Goal: Information Seeking & Learning: Learn about a topic

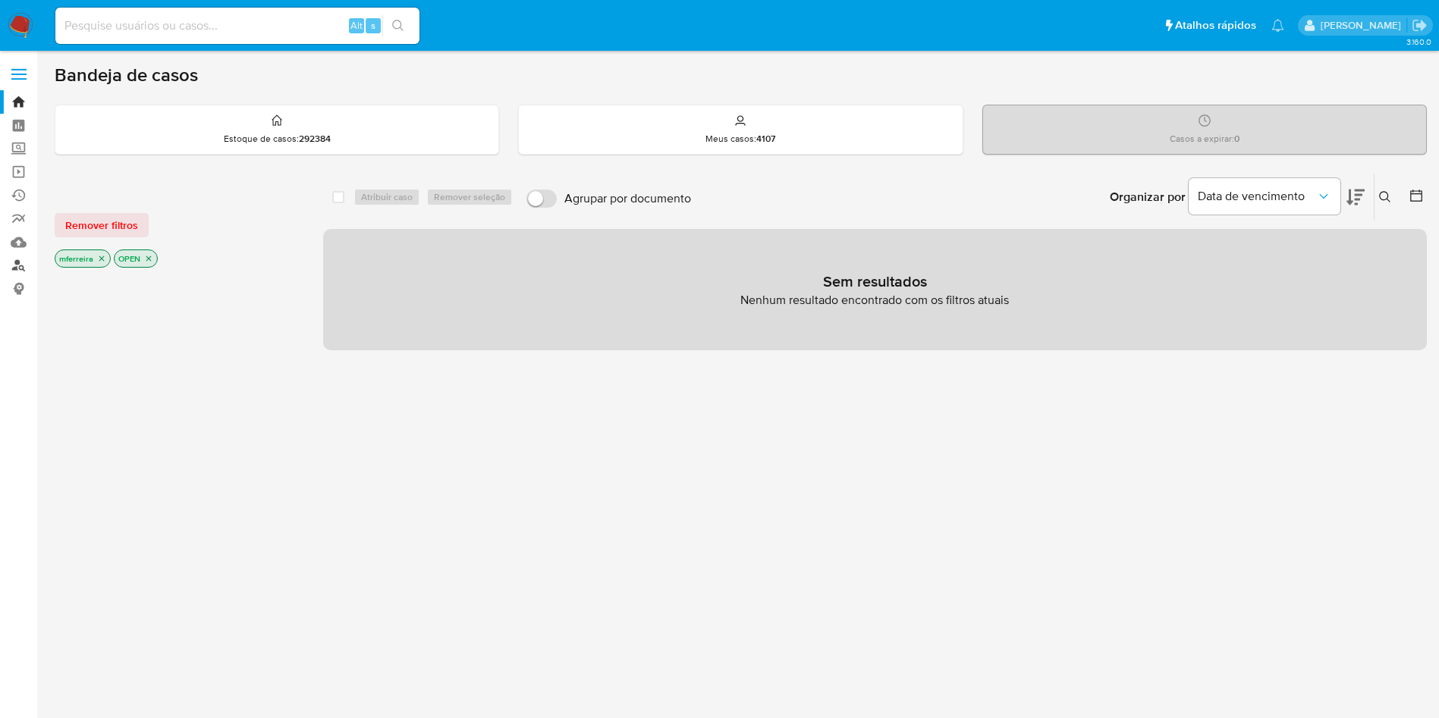
click at [20, 265] on link "Localizador de pessoas" at bounding box center [90, 266] width 181 height 24
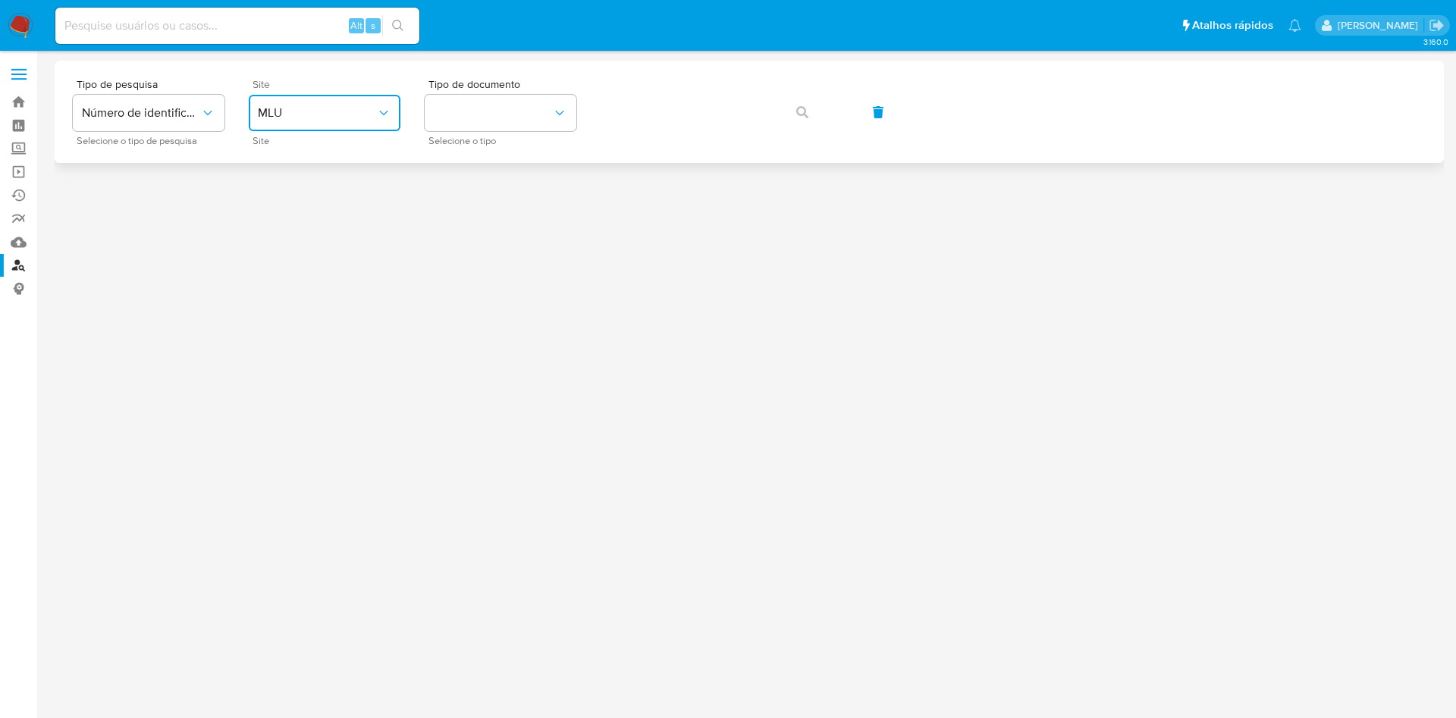
click at [328, 117] on span "MLU" at bounding box center [317, 112] width 118 height 15
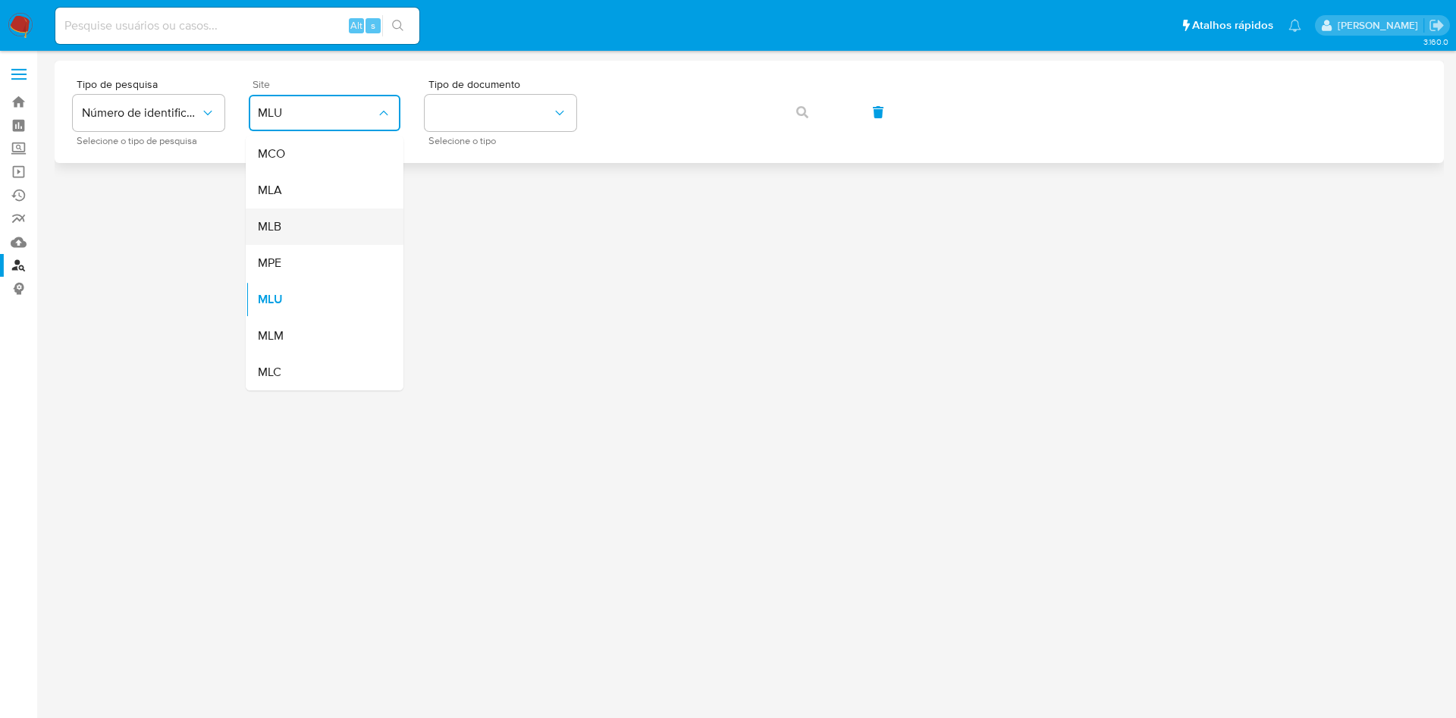
click at [306, 217] on div "MLB" at bounding box center [320, 227] width 124 height 36
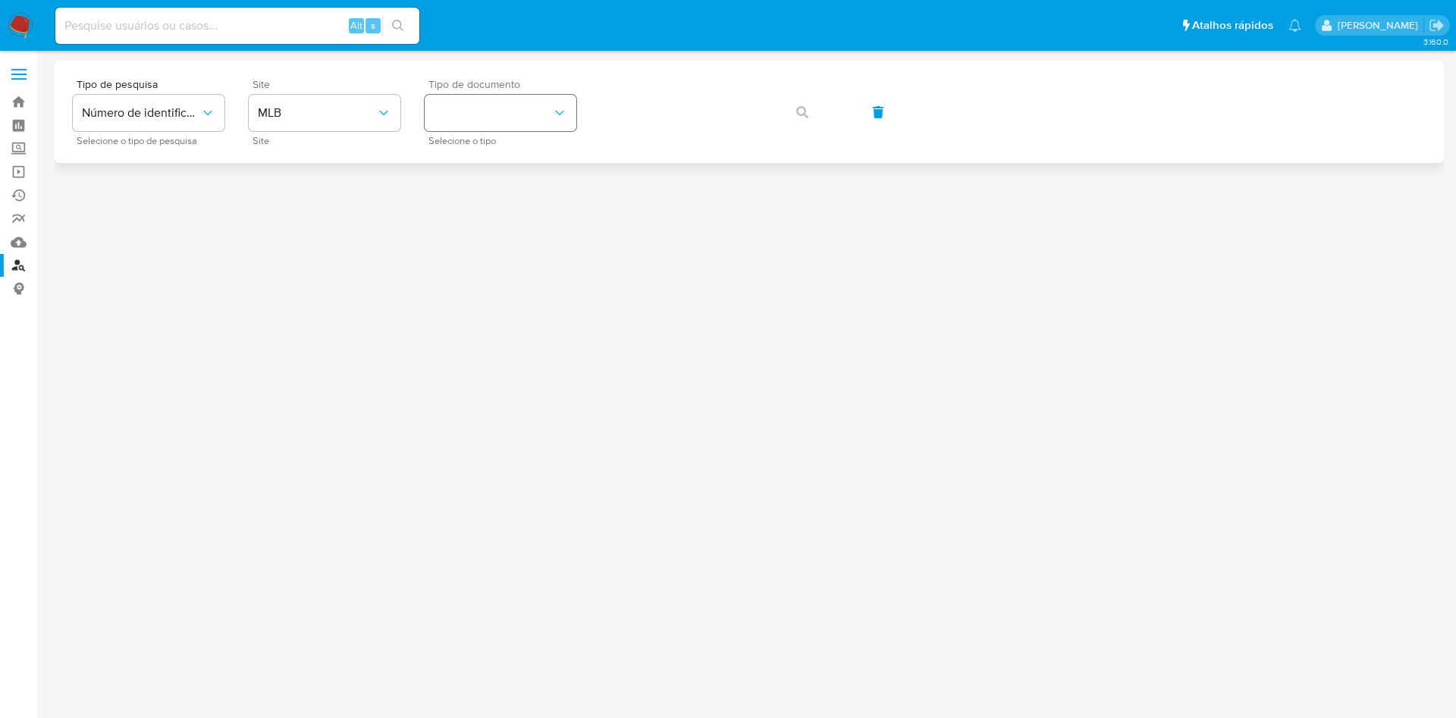
drag, startPoint x: 507, startPoint y: 86, endPoint x: 509, endPoint y: 108, distance: 21.3
click at [509, 96] on div "Tipo de documento Selecione o tipo" at bounding box center [501, 112] width 152 height 66
click at [509, 108] on button "identificationType" at bounding box center [501, 113] width 152 height 36
click at [472, 201] on div "CPF CPF" at bounding box center [496, 213] width 124 height 52
click at [803, 104] on span "button" at bounding box center [802, 112] width 12 height 33
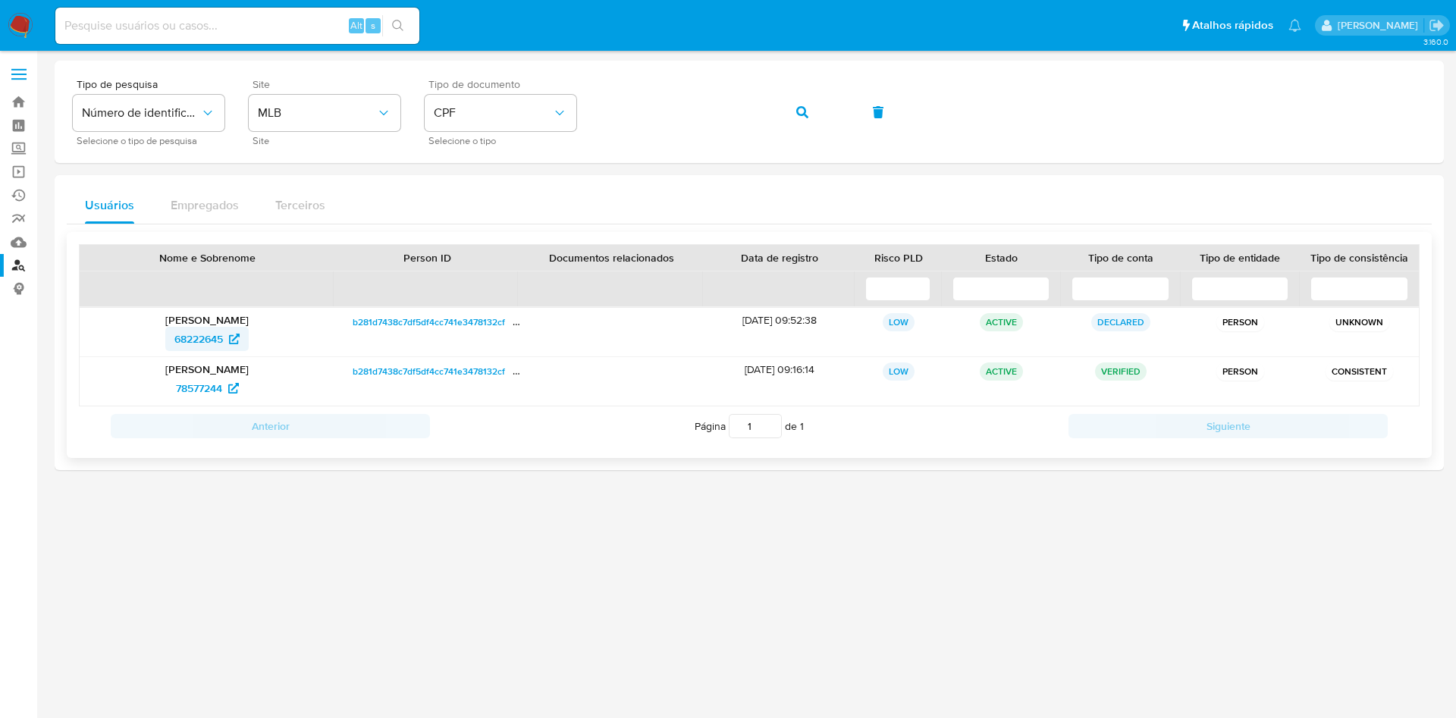
click at [211, 344] on span "68222645" at bounding box center [198, 339] width 49 height 24
click at [206, 383] on span "78577244" at bounding box center [199, 388] width 46 height 24
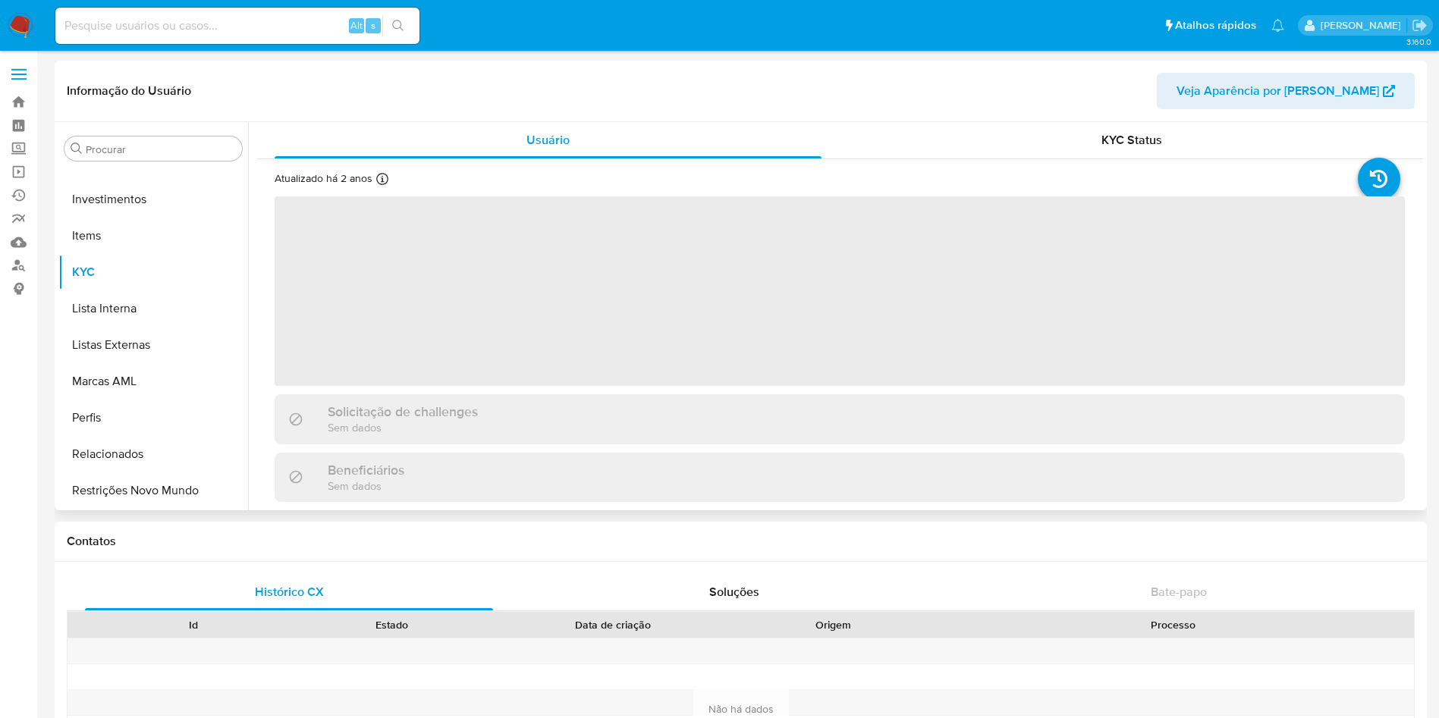
scroll to position [397, 0]
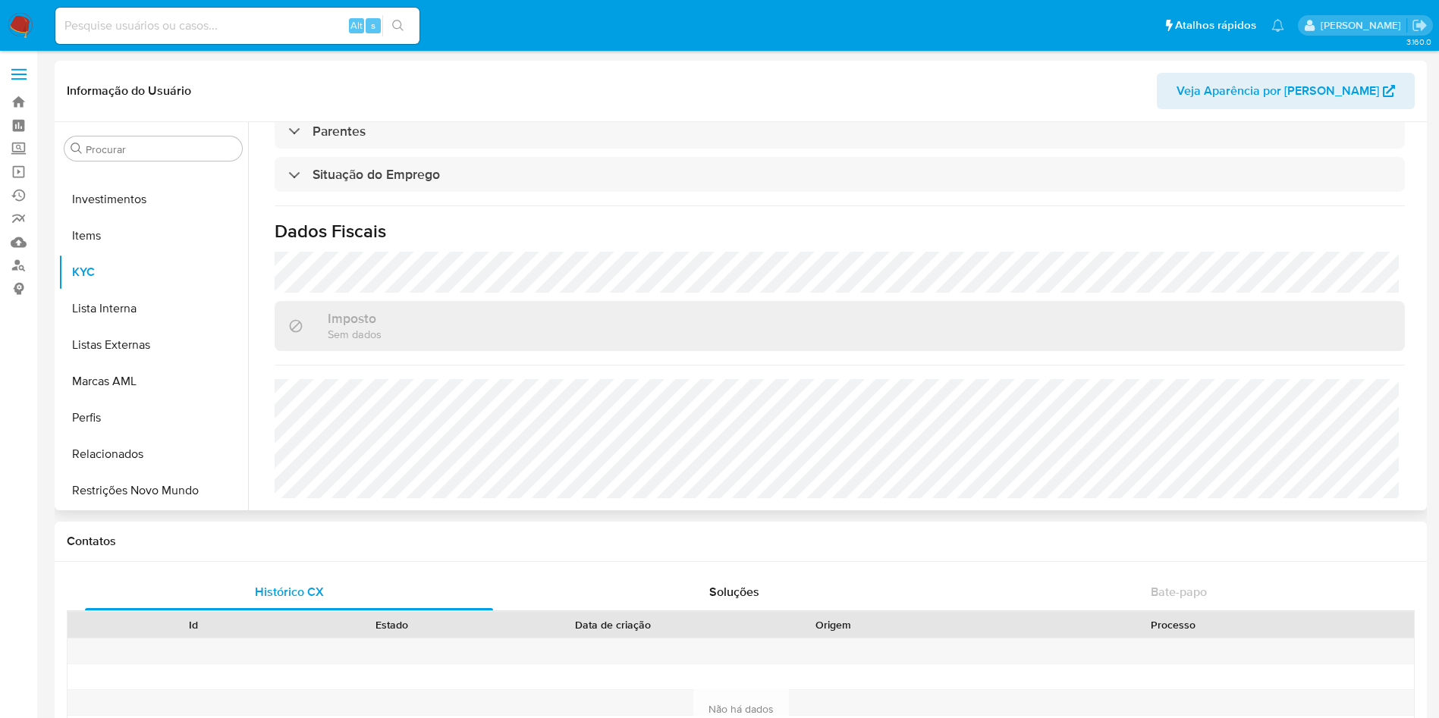
select select "10"
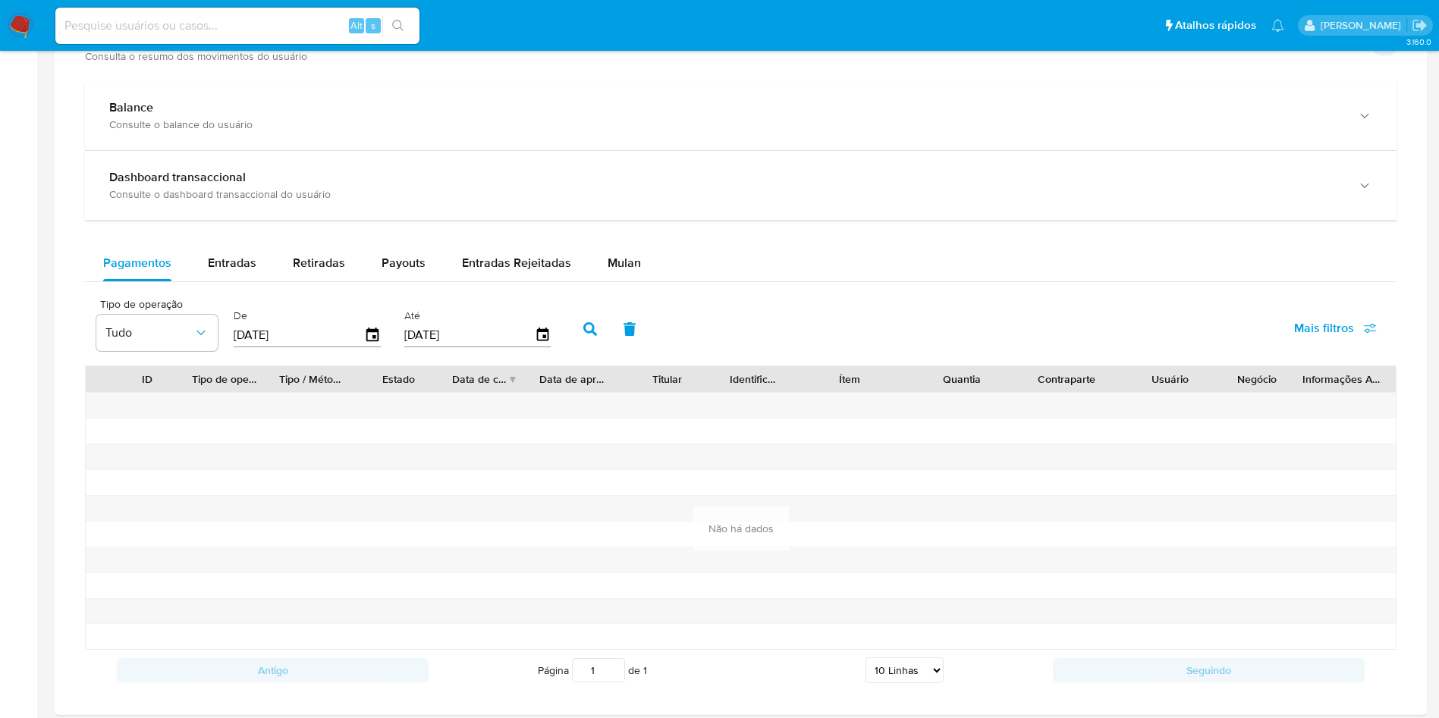
scroll to position [1024, 0]
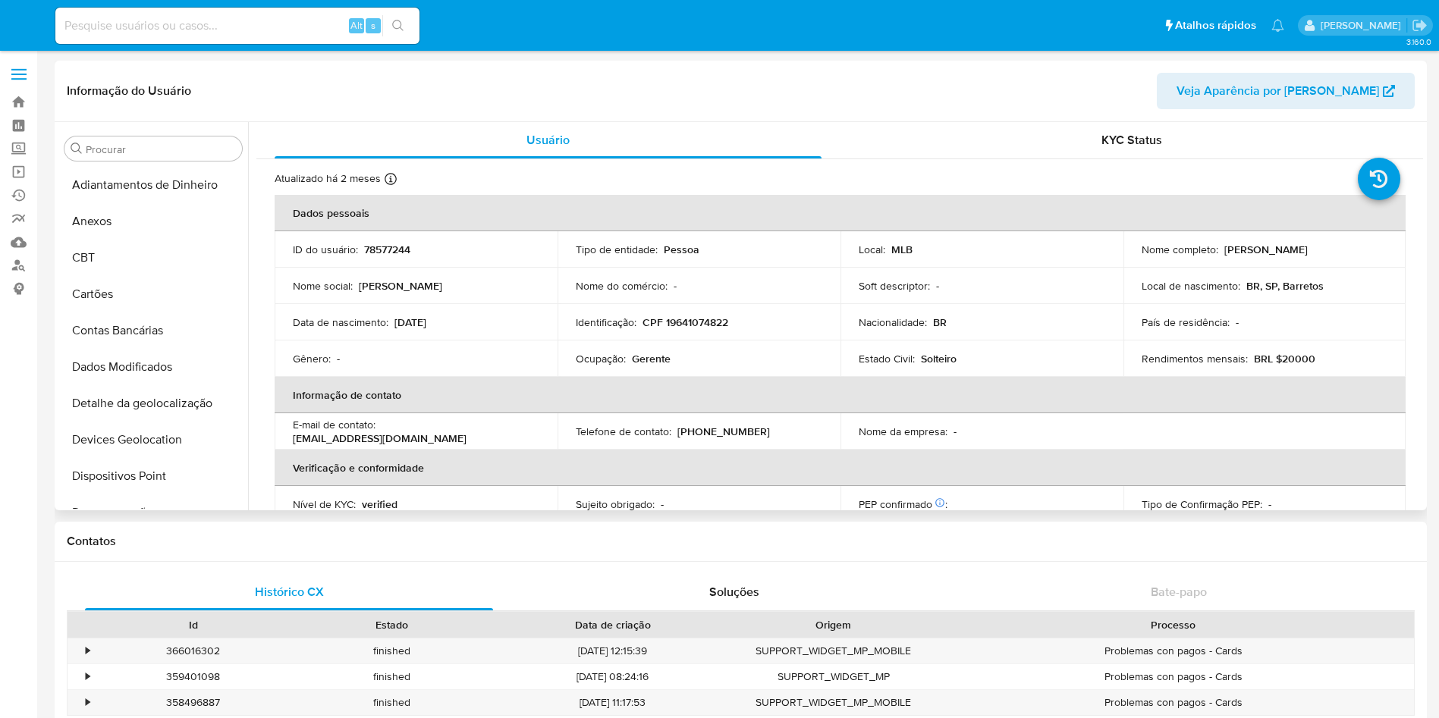
select select "10"
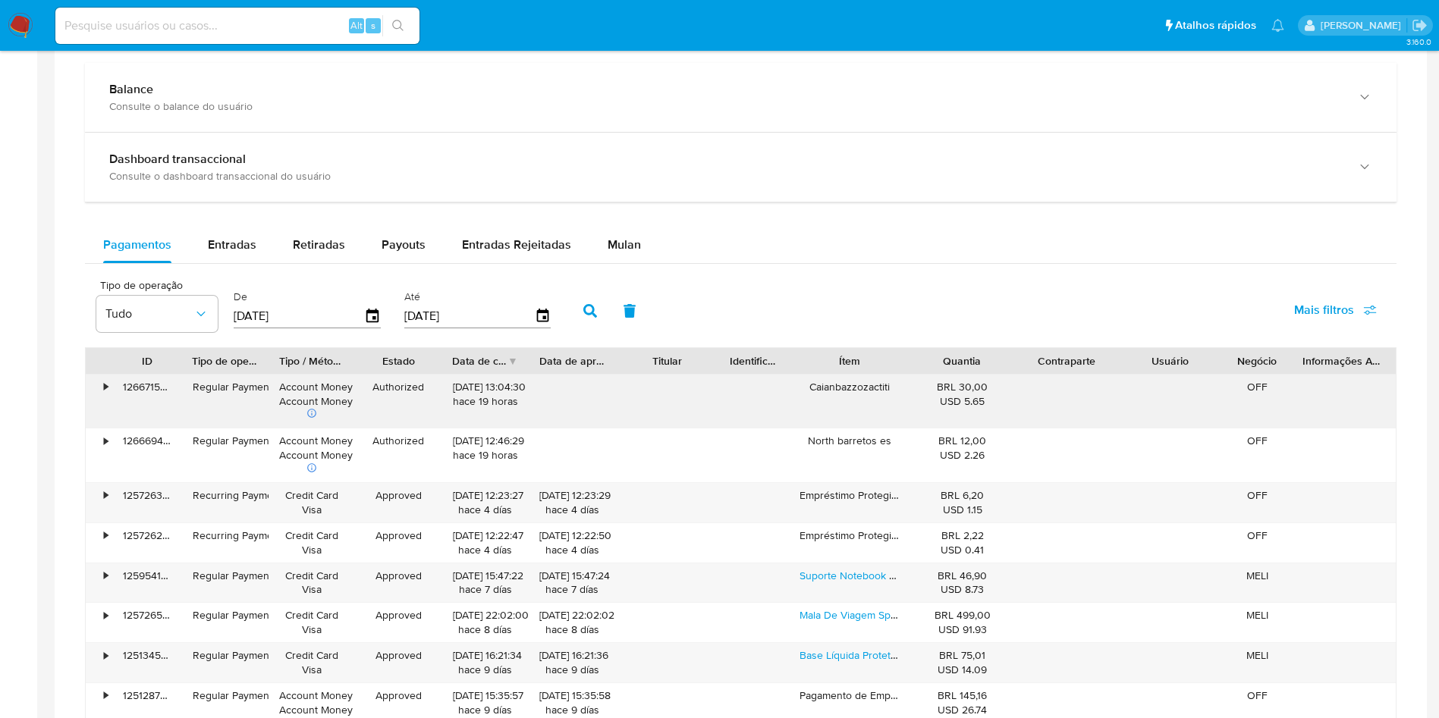
scroll to position [1024, 0]
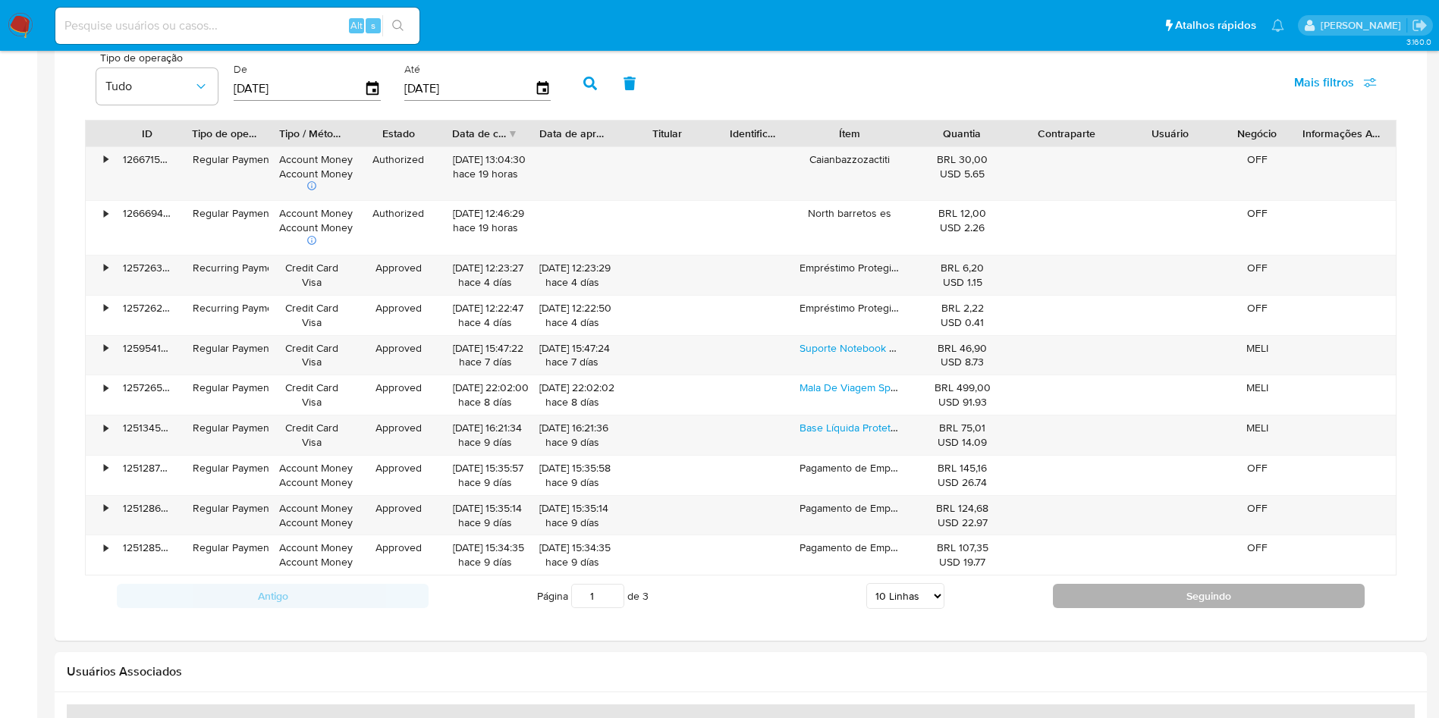
click at [1121, 591] on button "Seguindo" at bounding box center [1209, 596] width 312 height 24
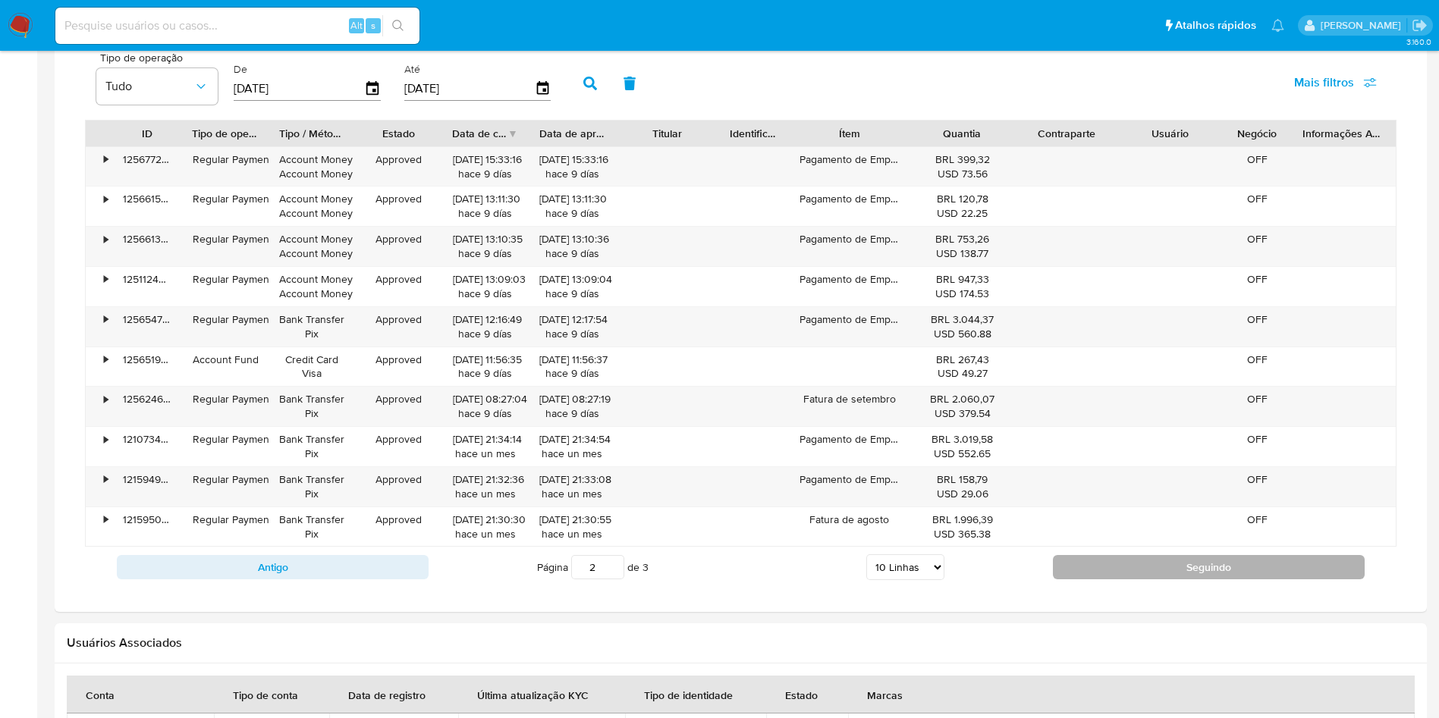
click at [1185, 564] on button "Seguindo" at bounding box center [1209, 567] width 312 height 24
type input "3"
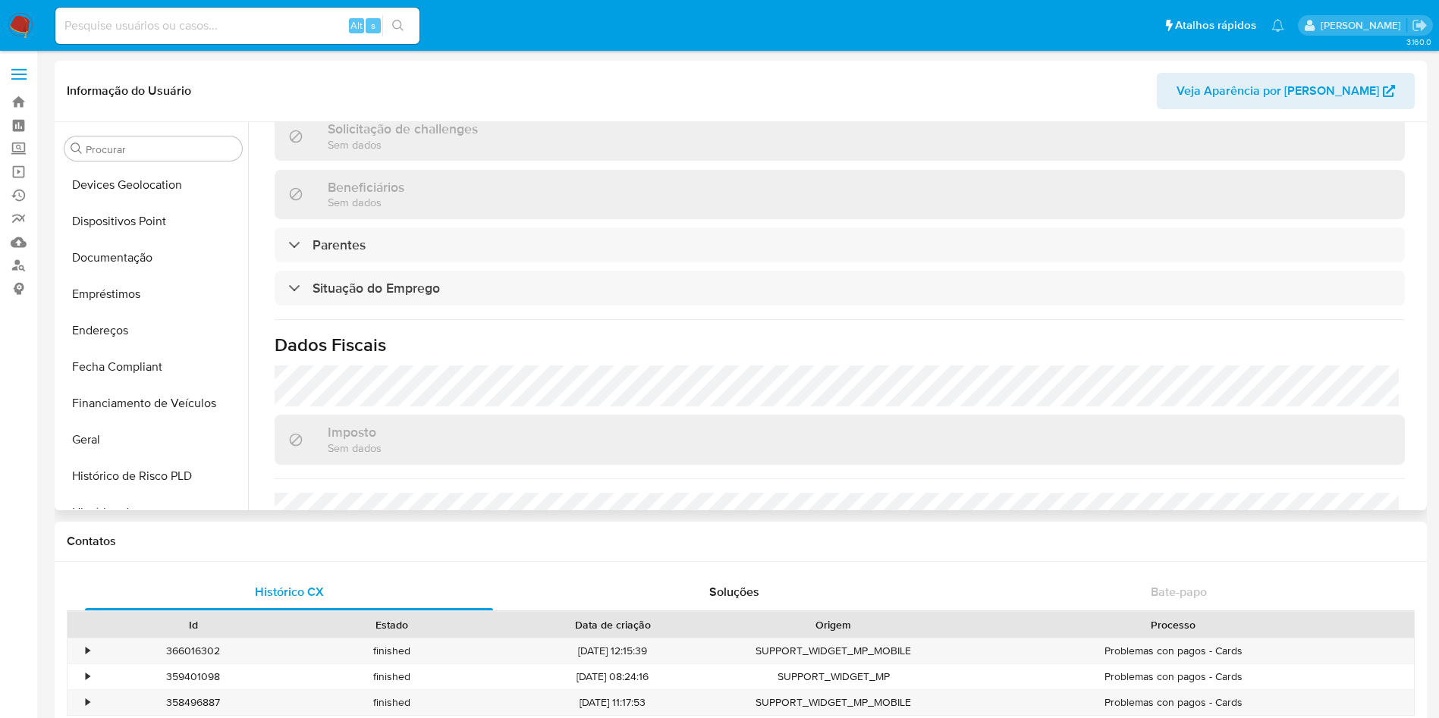
scroll to position [145, 0]
click at [140, 432] on button "Endereços" at bounding box center [147, 441] width 178 height 36
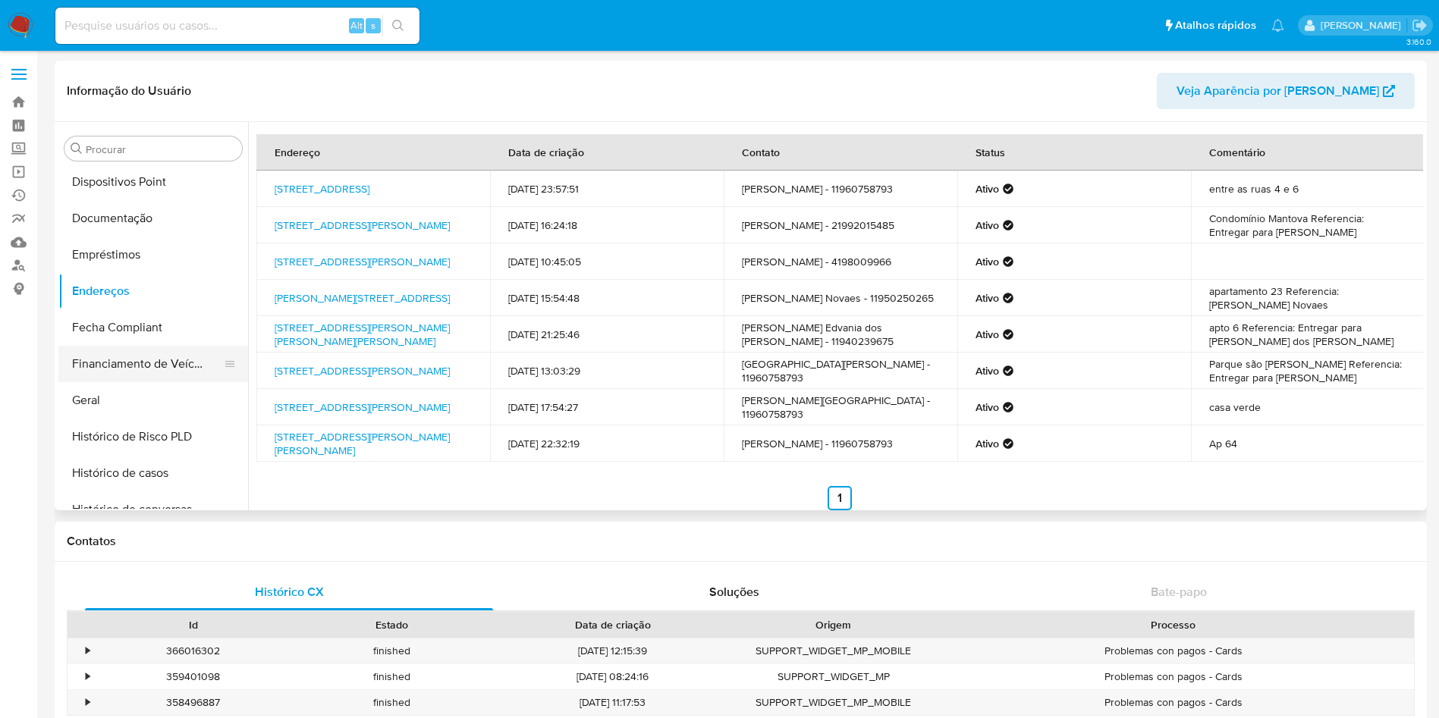
scroll to position [259, 0]
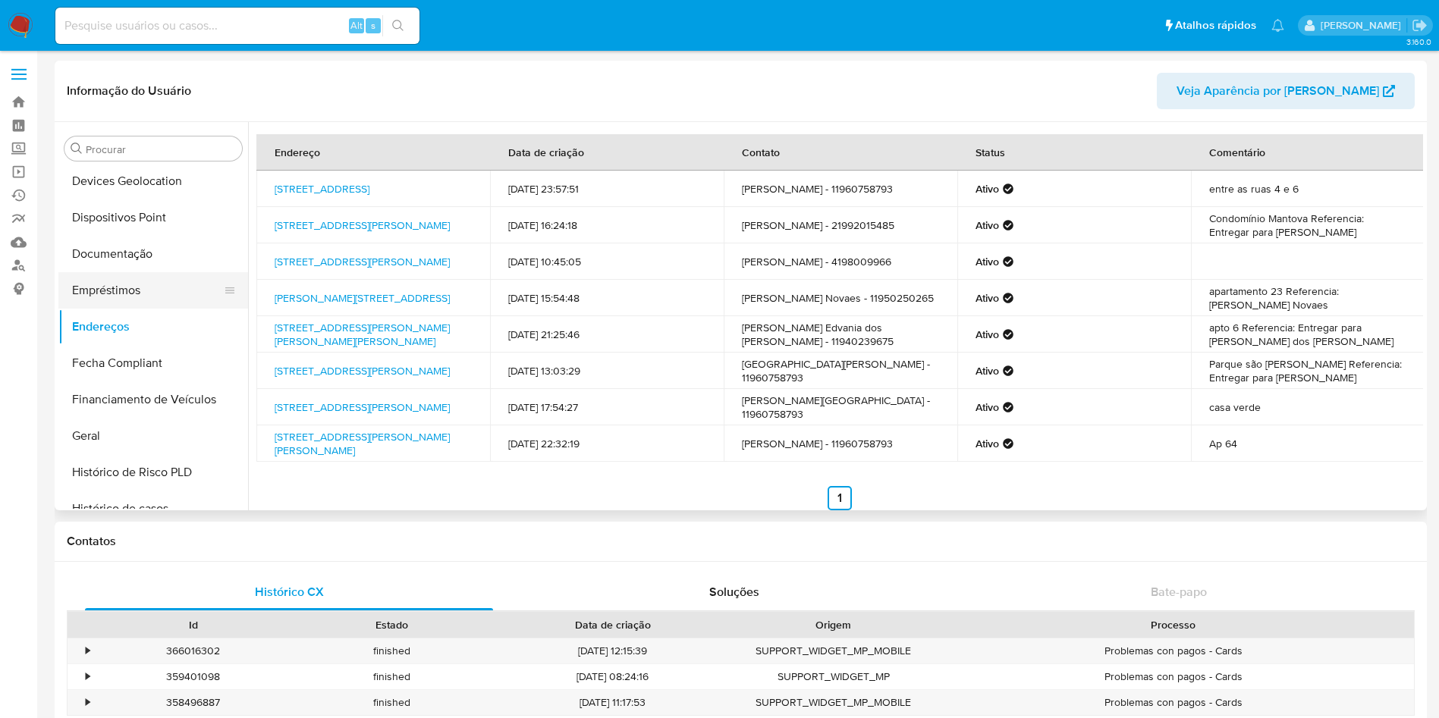
click at [115, 284] on button "Empréstimos" at bounding box center [147, 290] width 178 height 36
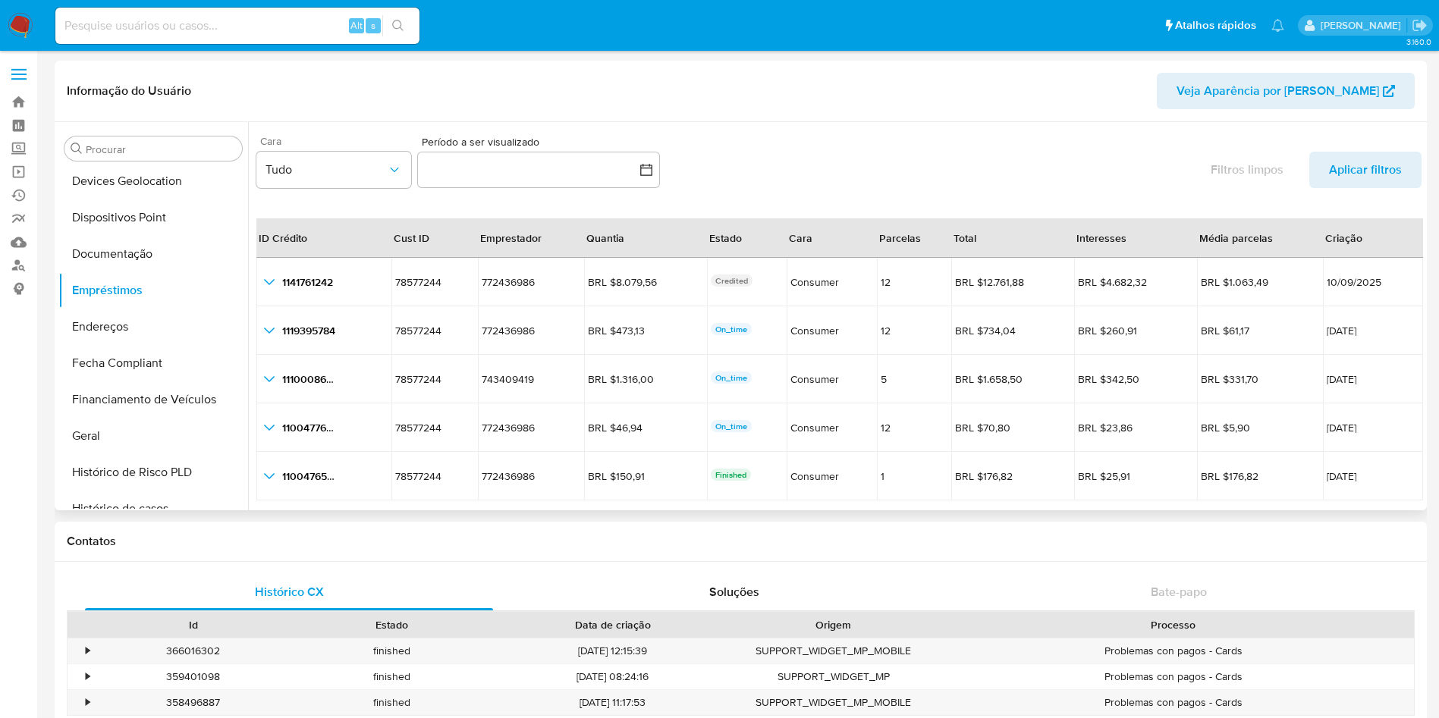
scroll to position [35, 0]
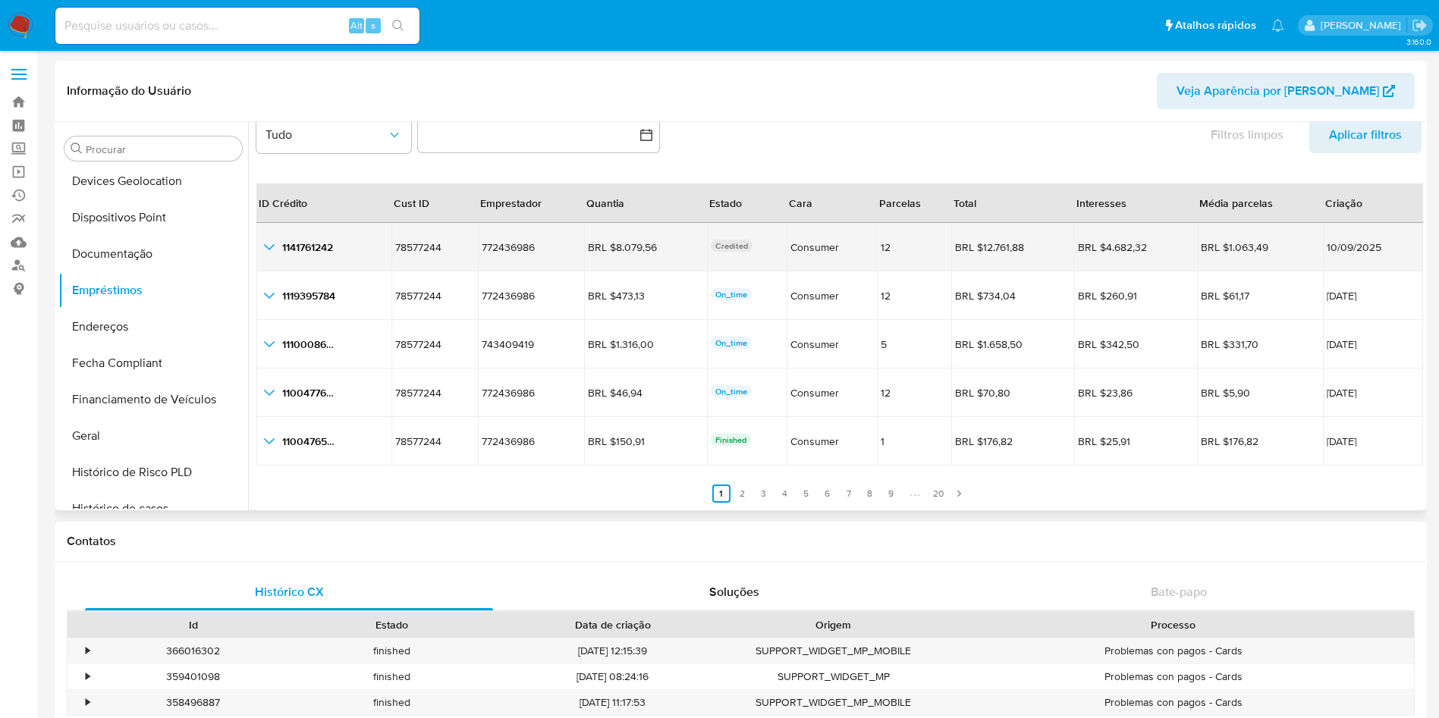
click at [263, 248] on icon "button_show_hidden_detail_by_id_0" at bounding box center [269, 247] width 18 height 18
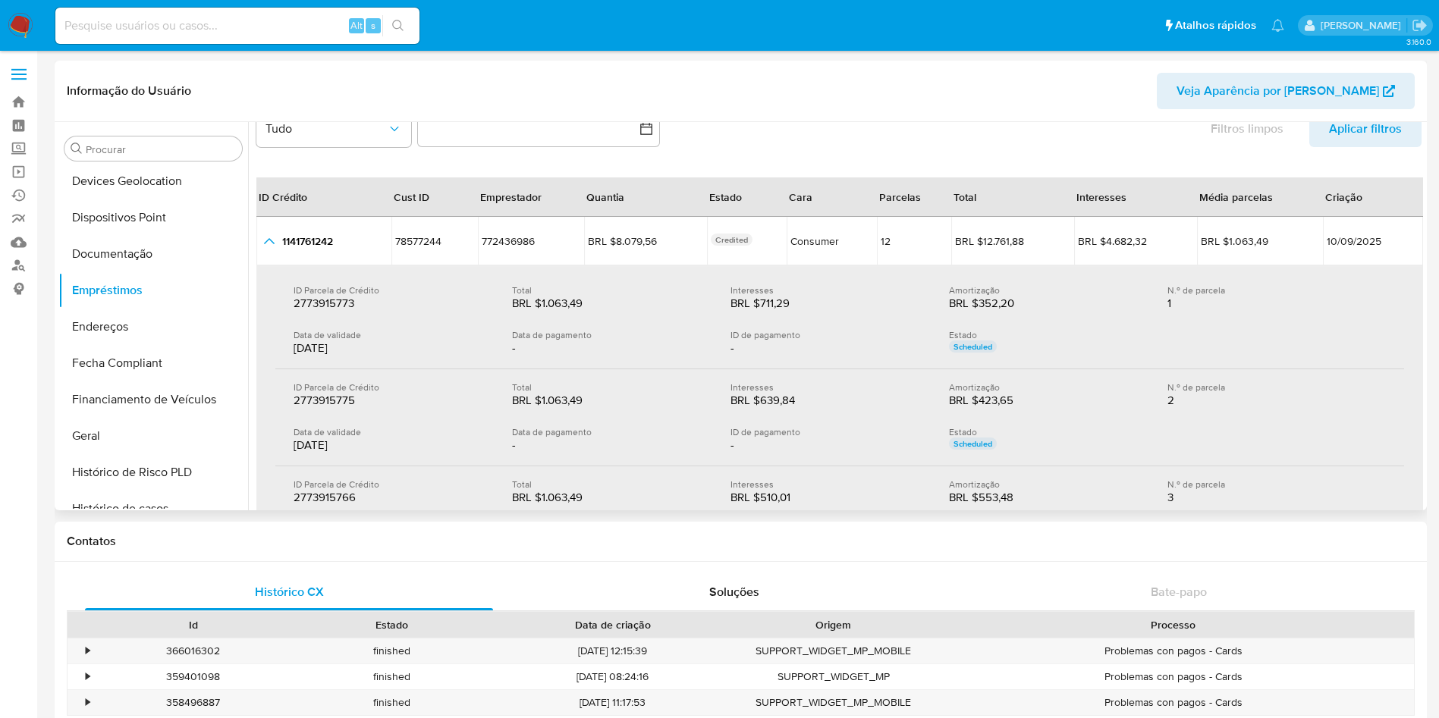
scroll to position [6, 0]
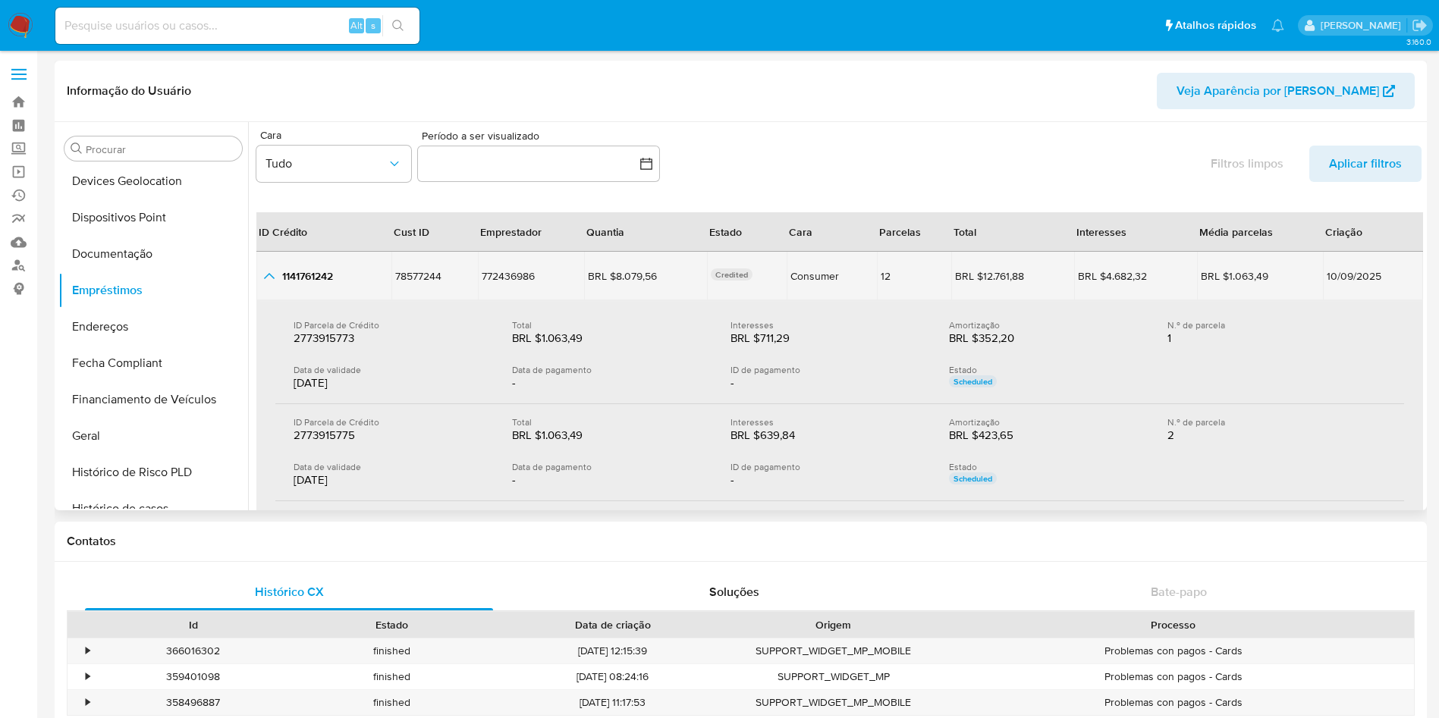
click at [272, 272] on icon "button_show_hidden_detail_by_id_0" at bounding box center [269, 276] width 18 height 18
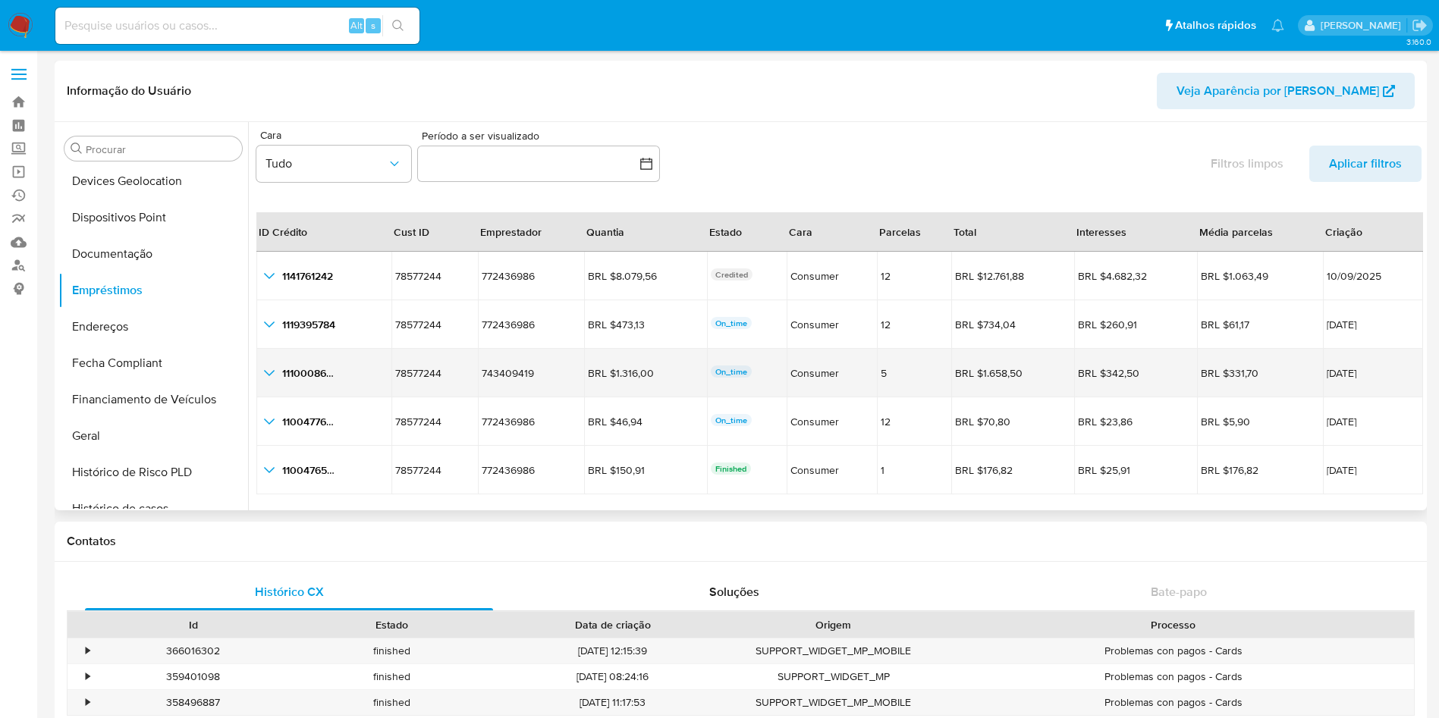
scroll to position [35, 0]
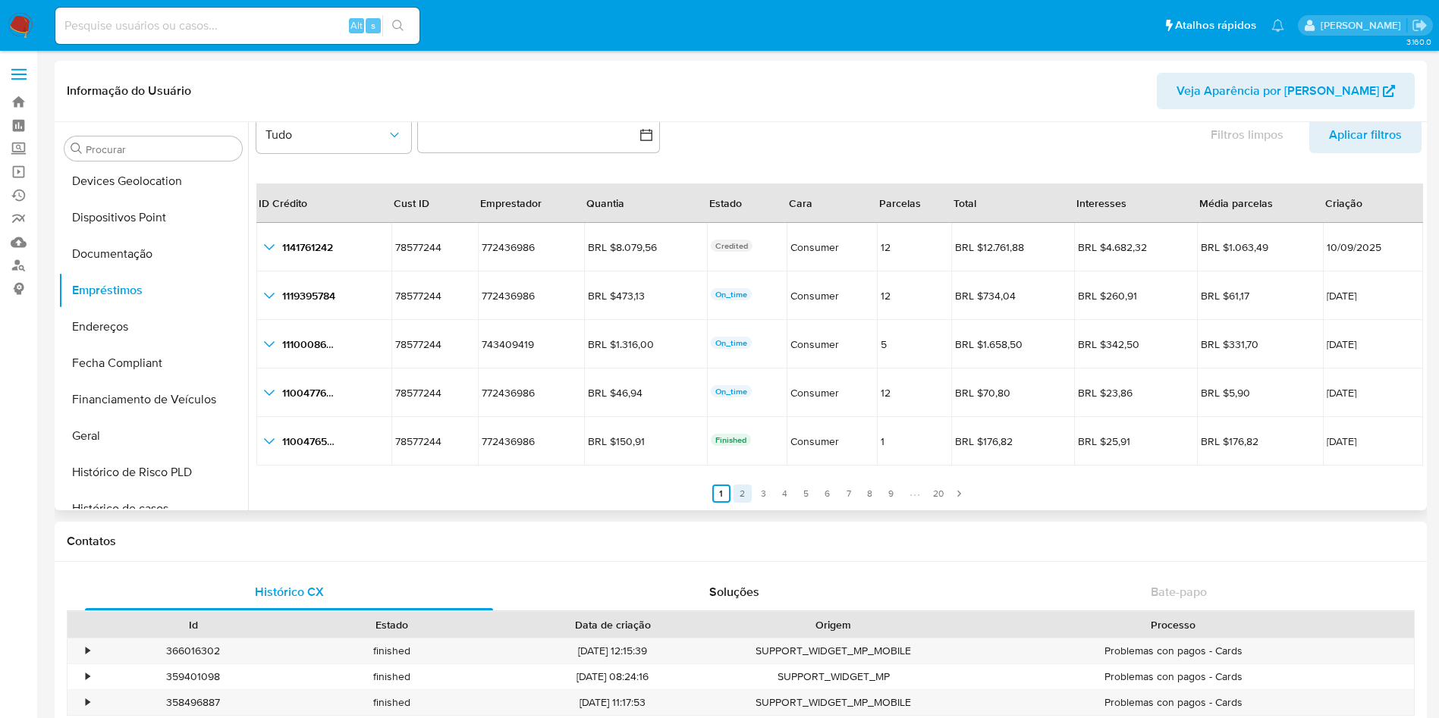
click at [739, 491] on link "2" at bounding box center [743, 494] width 18 height 18
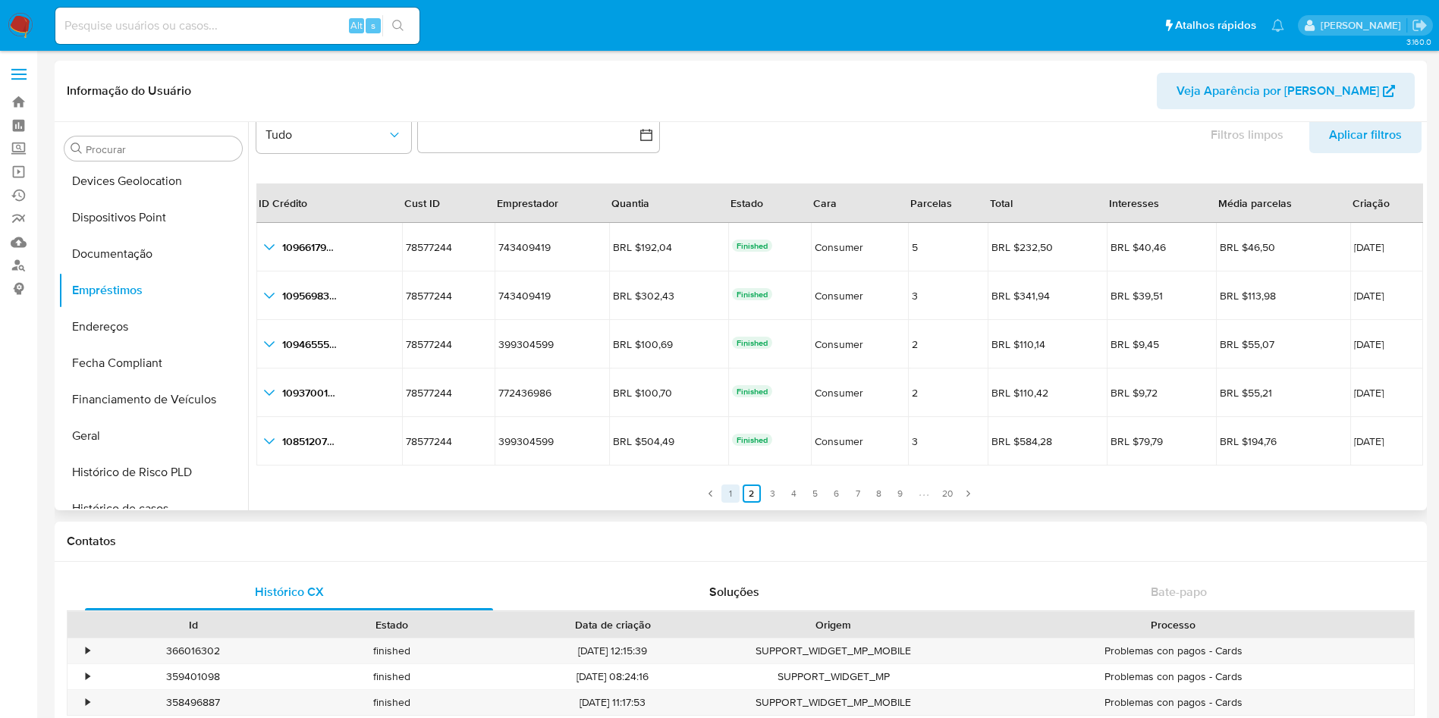
click at [731, 489] on link "1" at bounding box center [730, 494] width 18 height 18
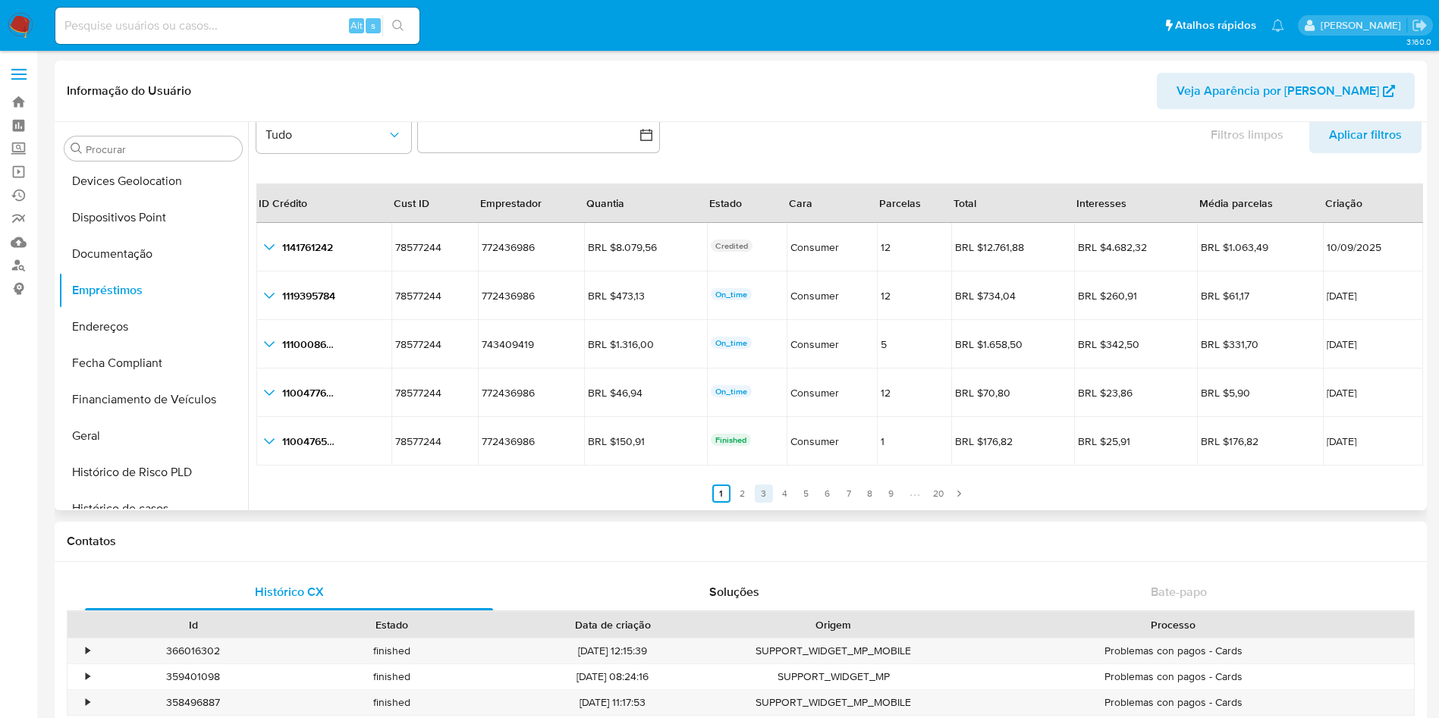
click at [766, 491] on link "3" at bounding box center [764, 494] width 18 height 18
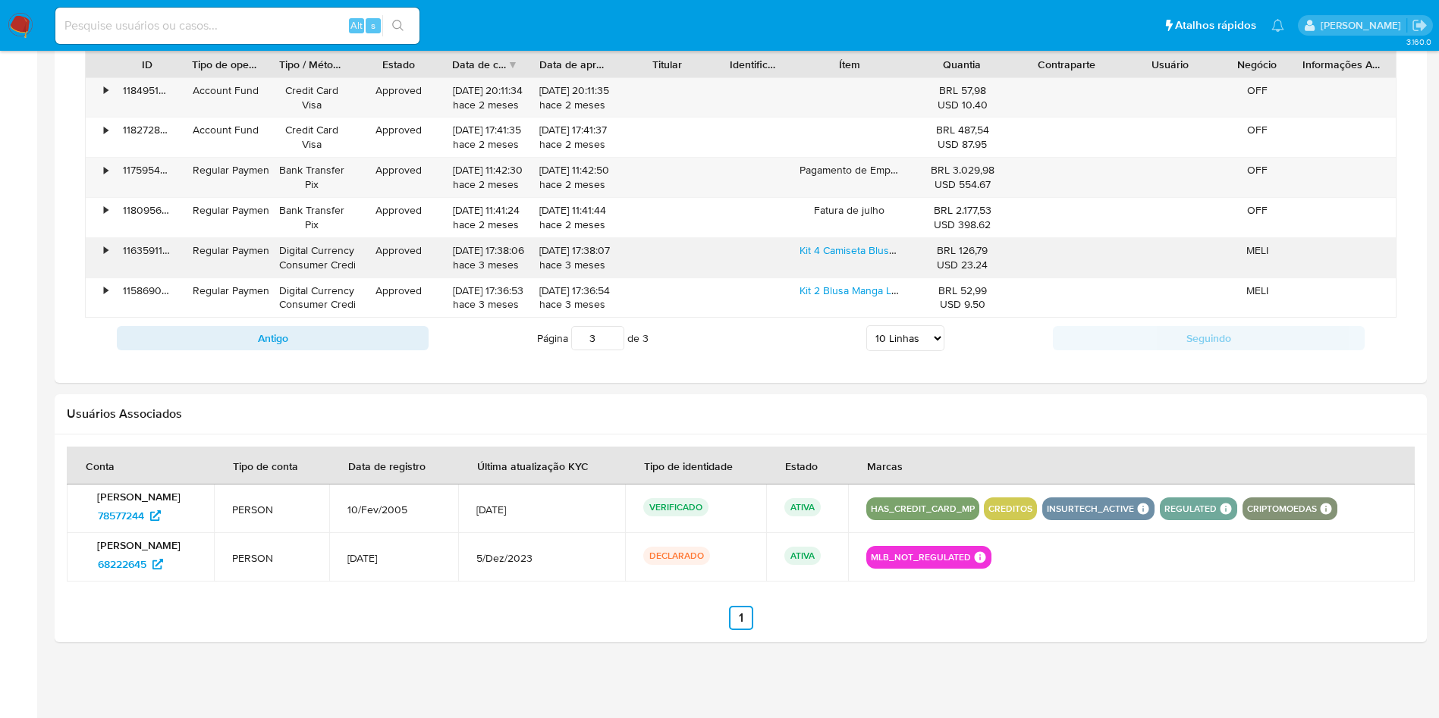
scroll to position [752, 0]
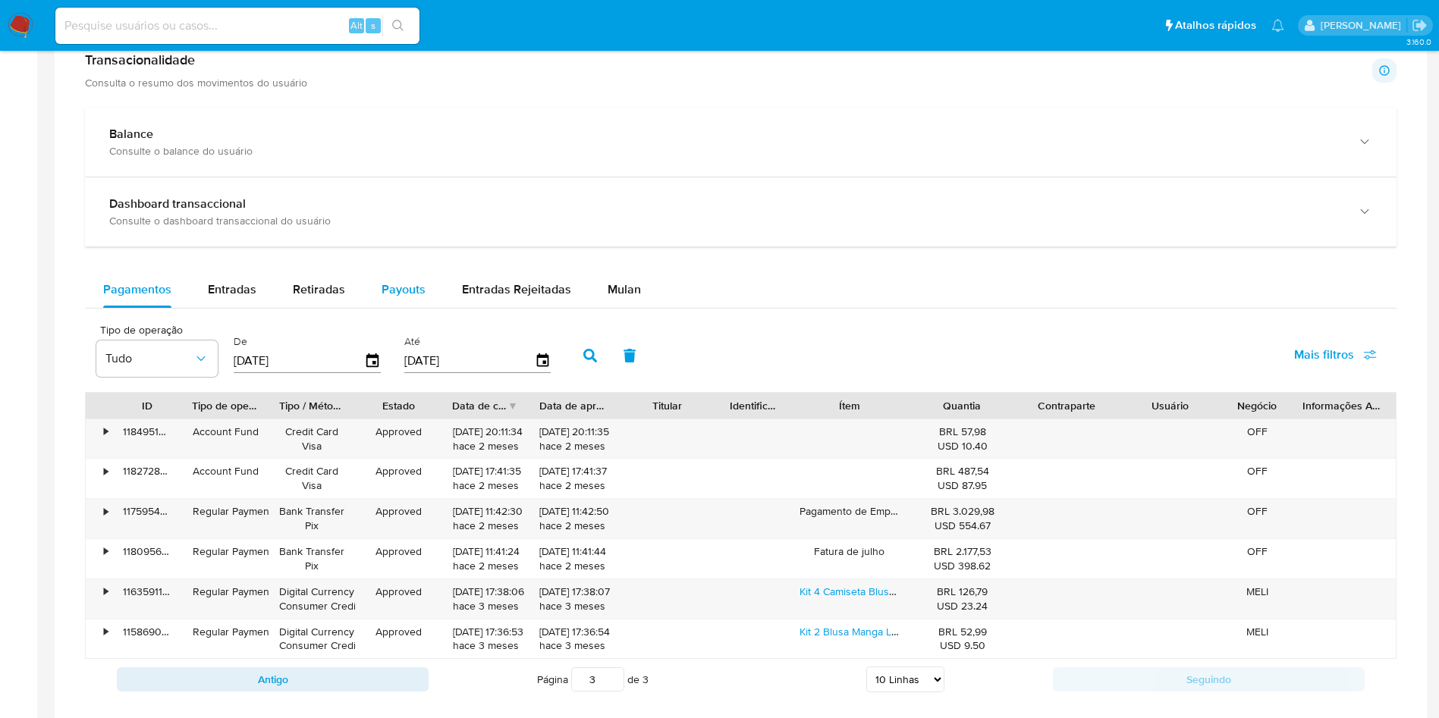
click at [382, 288] on span "Payouts" at bounding box center [404, 289] width 44 height 17
select select "10"
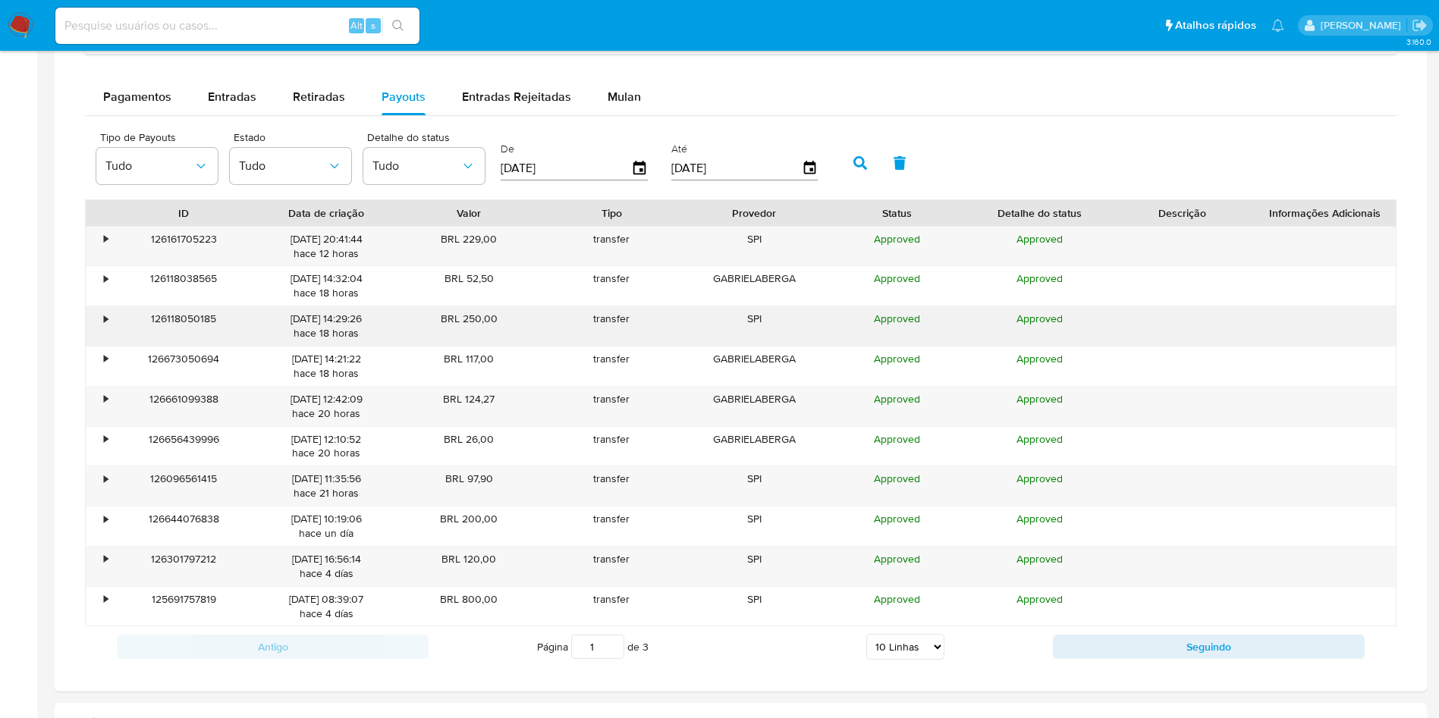
scroll to position [979, 0]
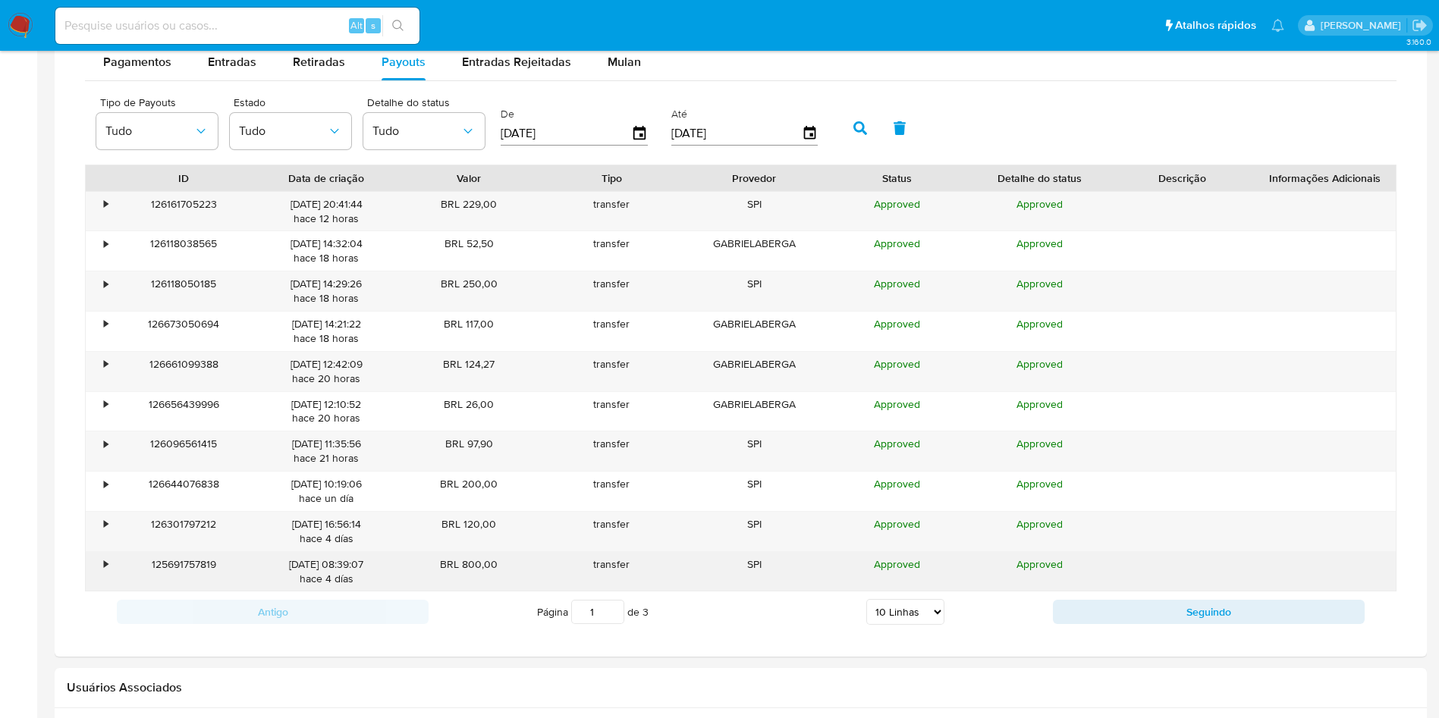
click at [104, 555] on div "•" at bounding box center [99, 571] width 27 height 39
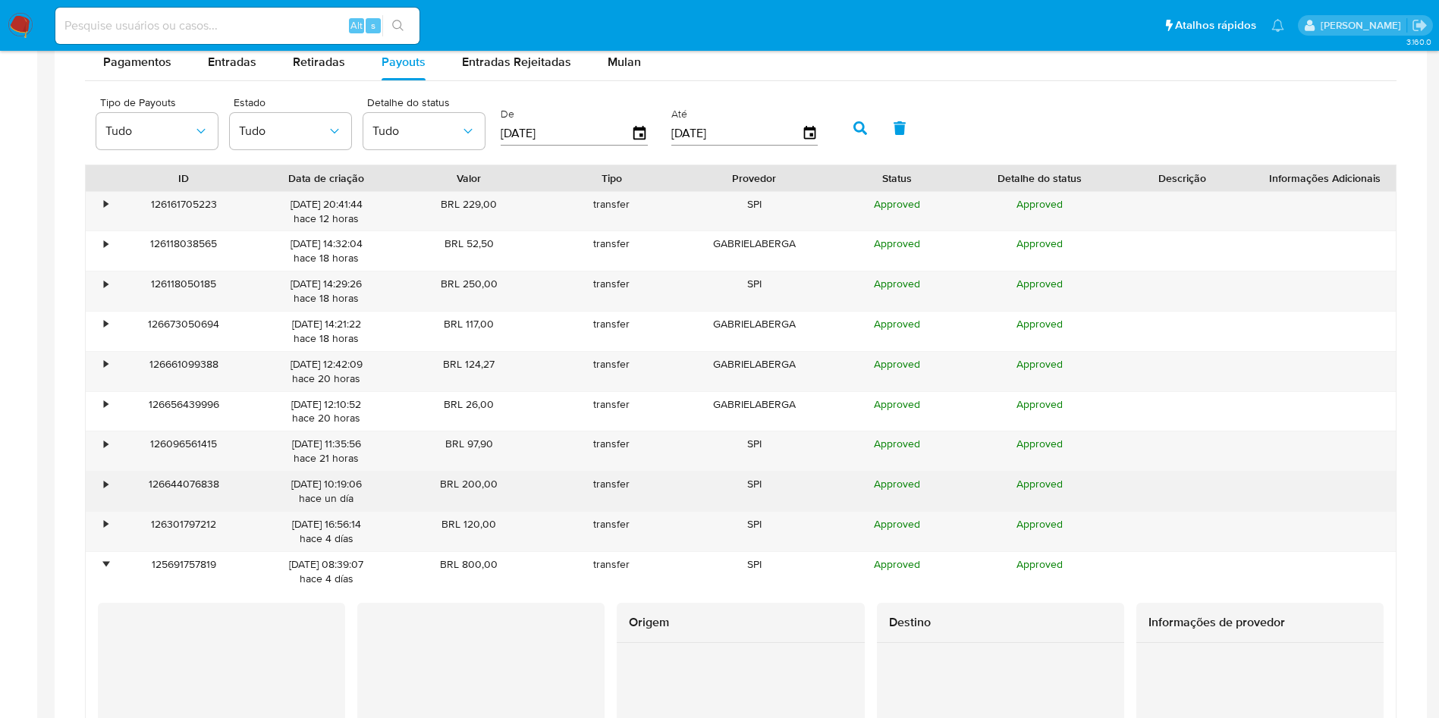
scroll to position [1093, 0]
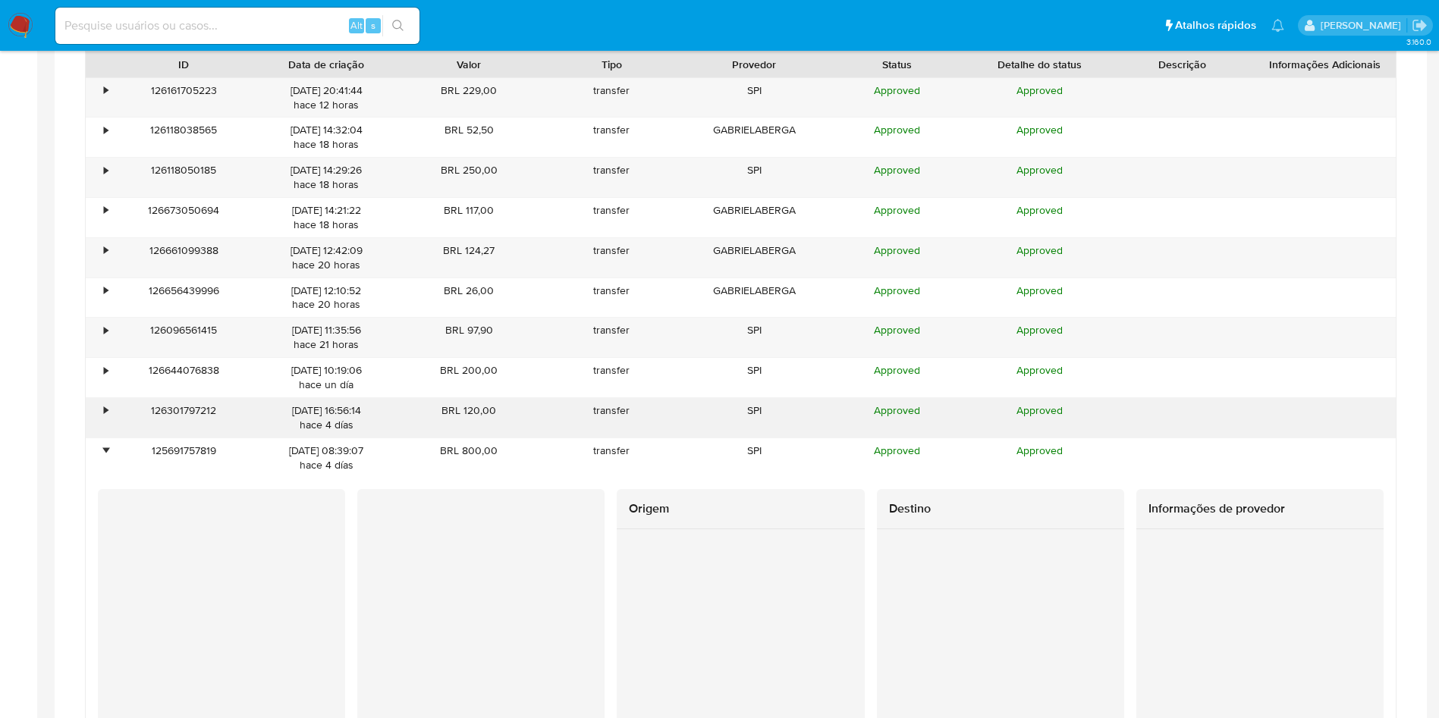
click at [112, 407] on div "•" at bounding box center [99, 417] width 27 height 39
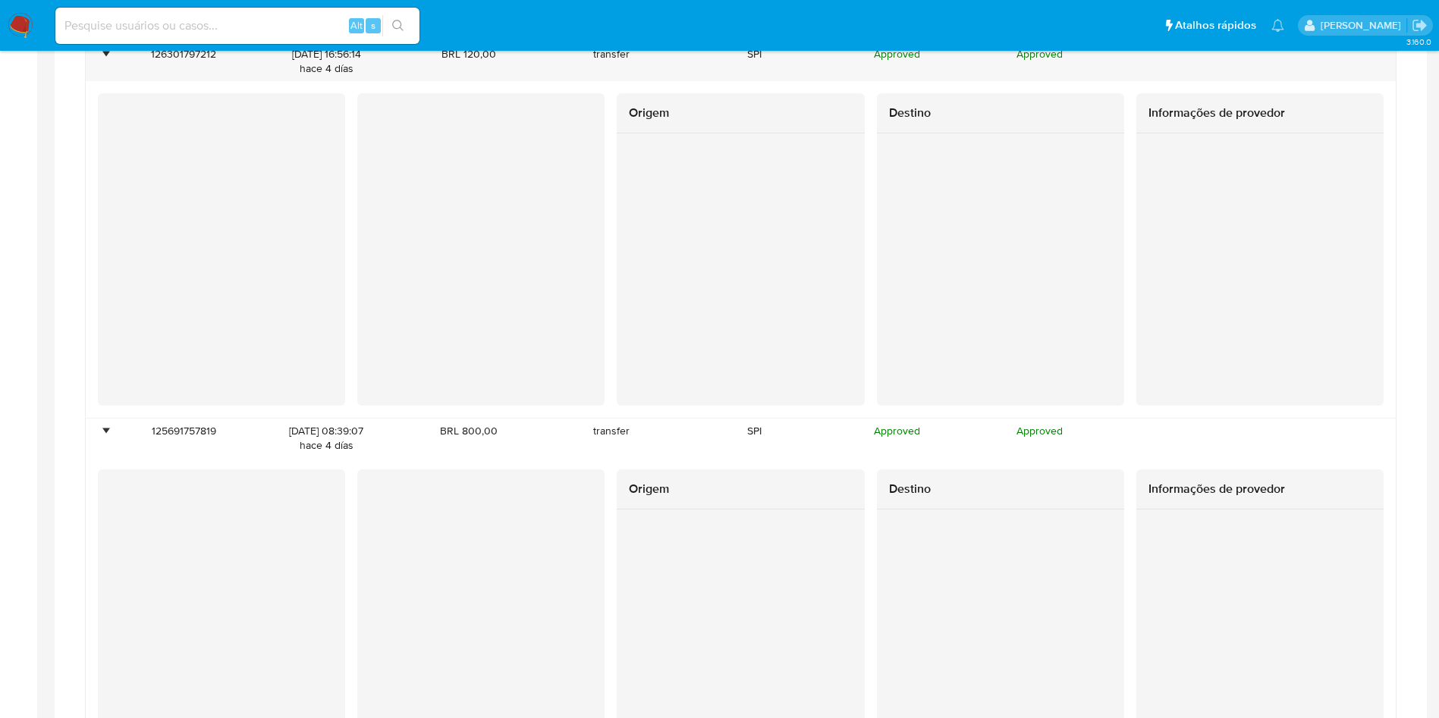
scroll to position [1662, 0]
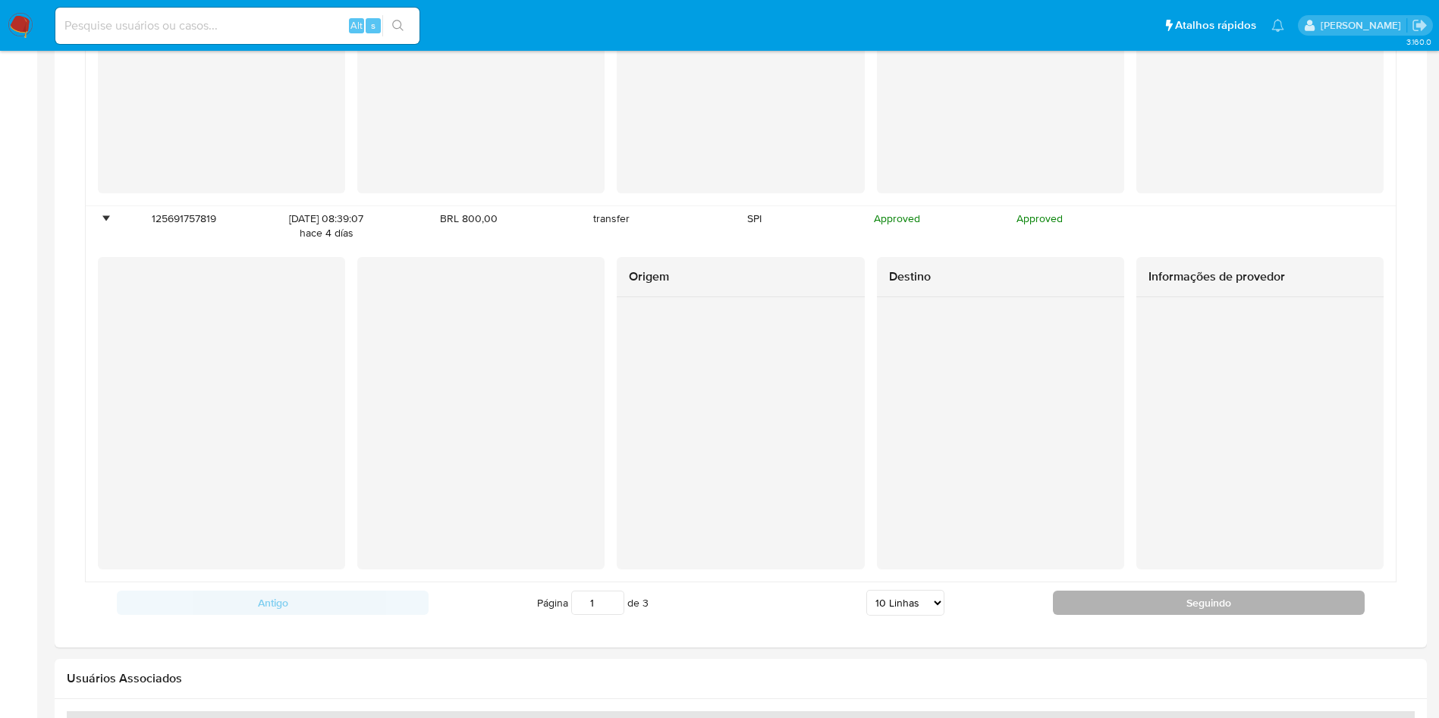
click at [1133, 598] on button "Seguindo" at bounding box center [1209, 603] width 312 height 24
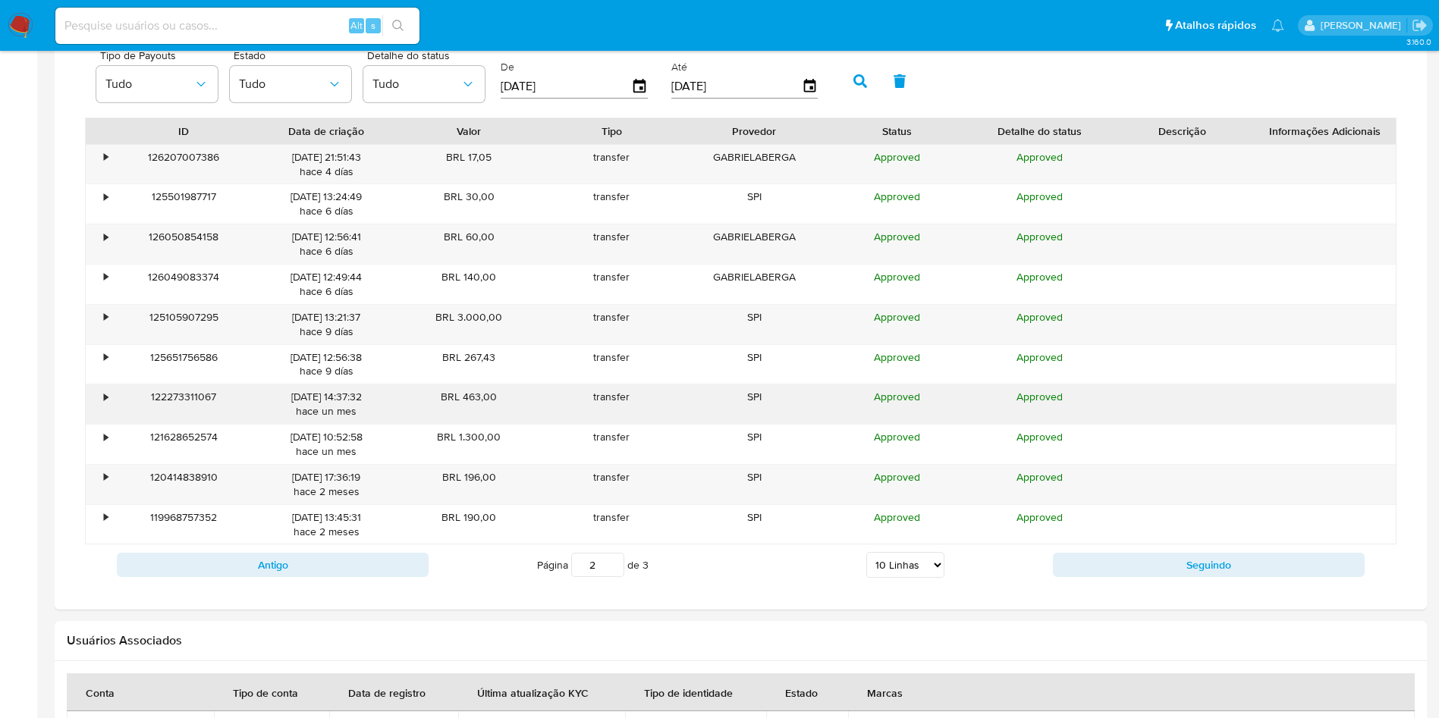
scroll to position [1026, 0]
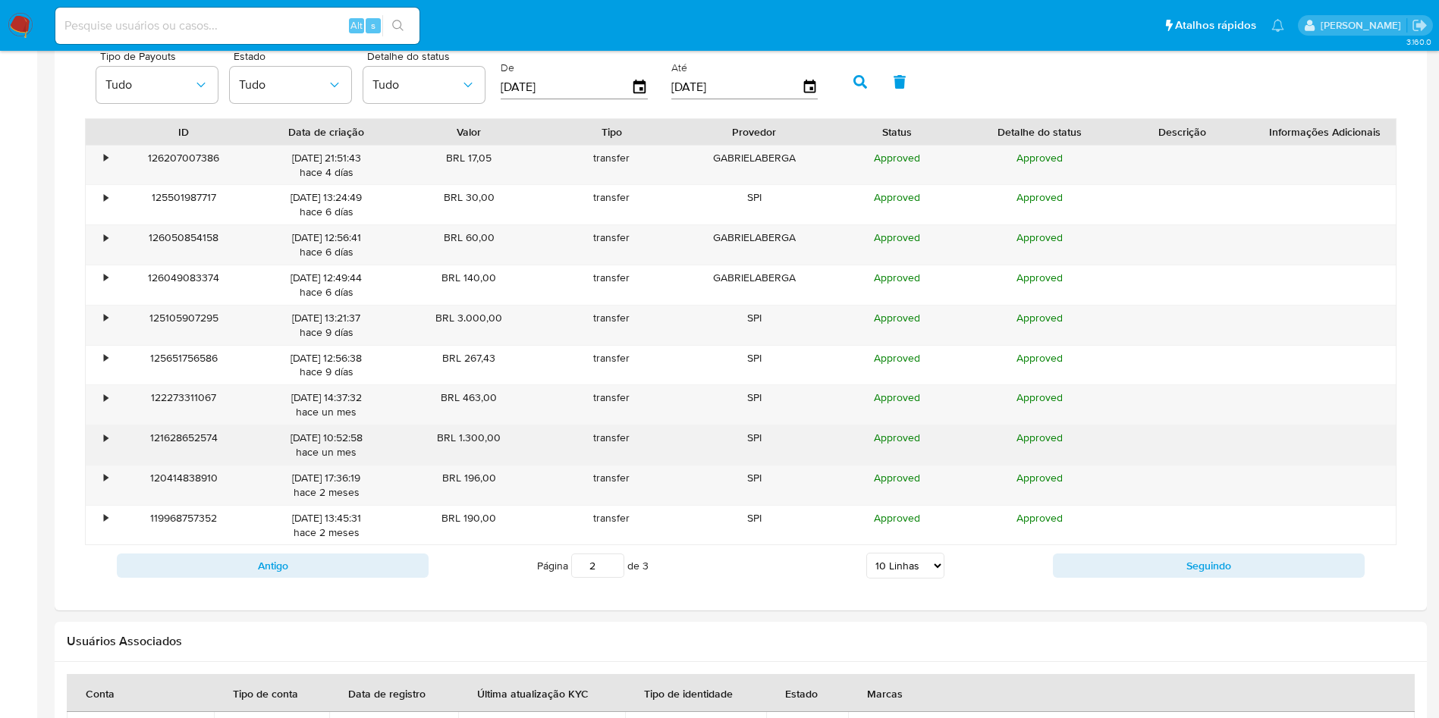
click at [108, 438] on div "•" at bounding box center [106, 438] width 4 height 14
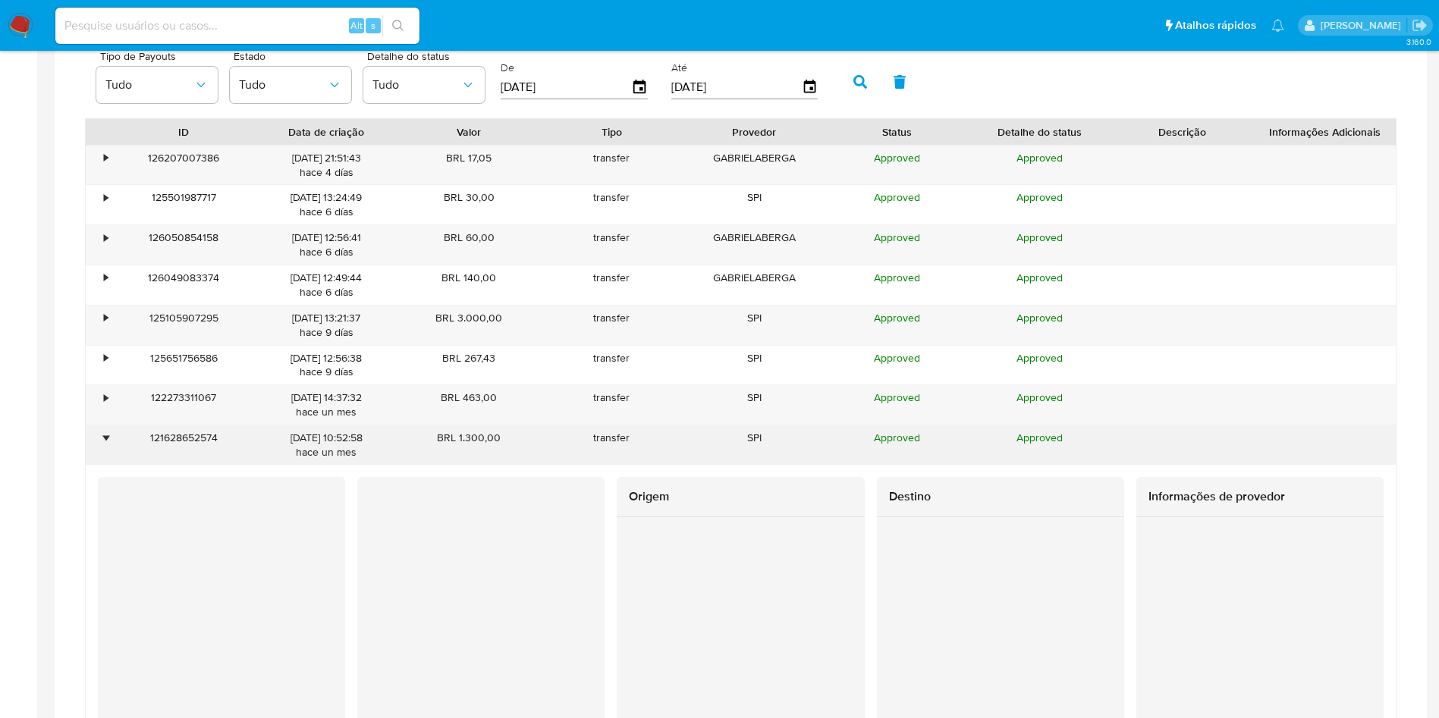
click at [108, 438] on div "•" at bounding box center [106, 438] width 4 height 14
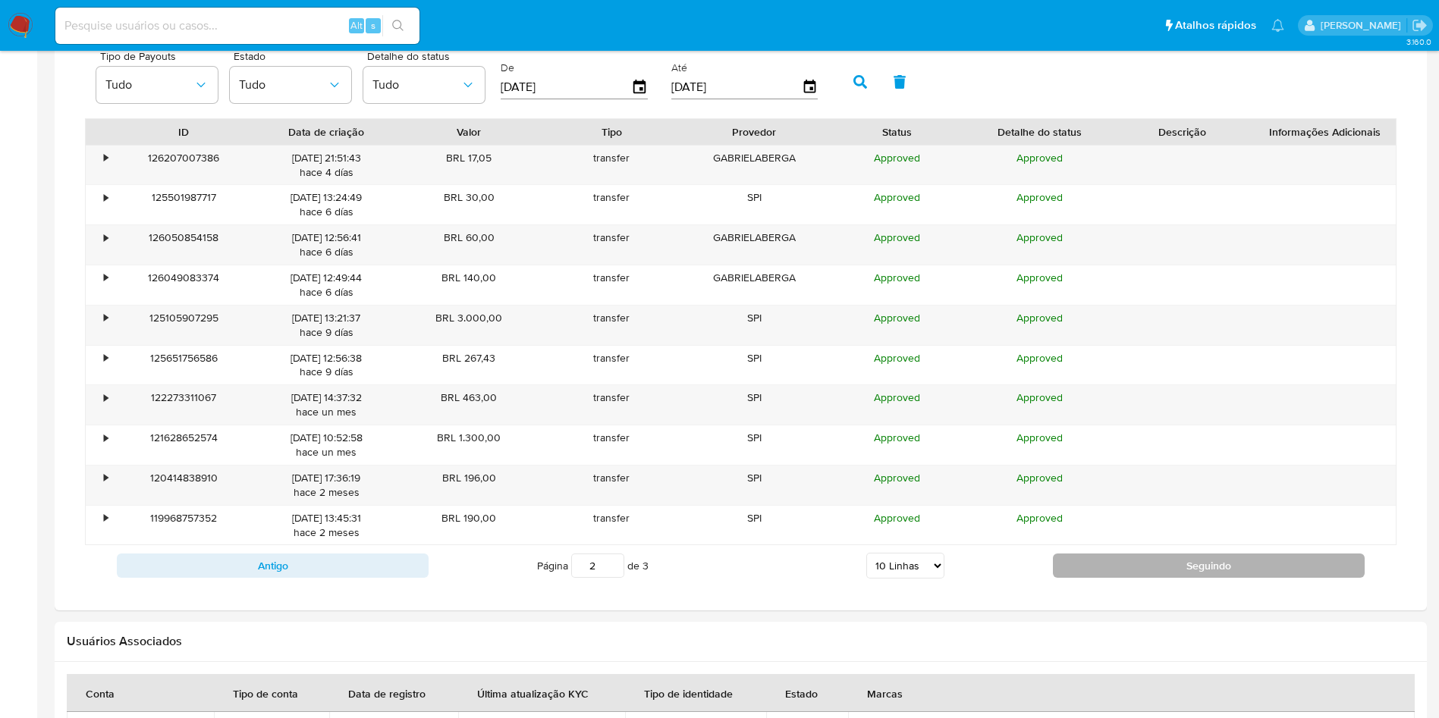
click at [1197, 561] on button "Seguindo" at bounding box center [1209, 566] width 312 height 24
type input "3"
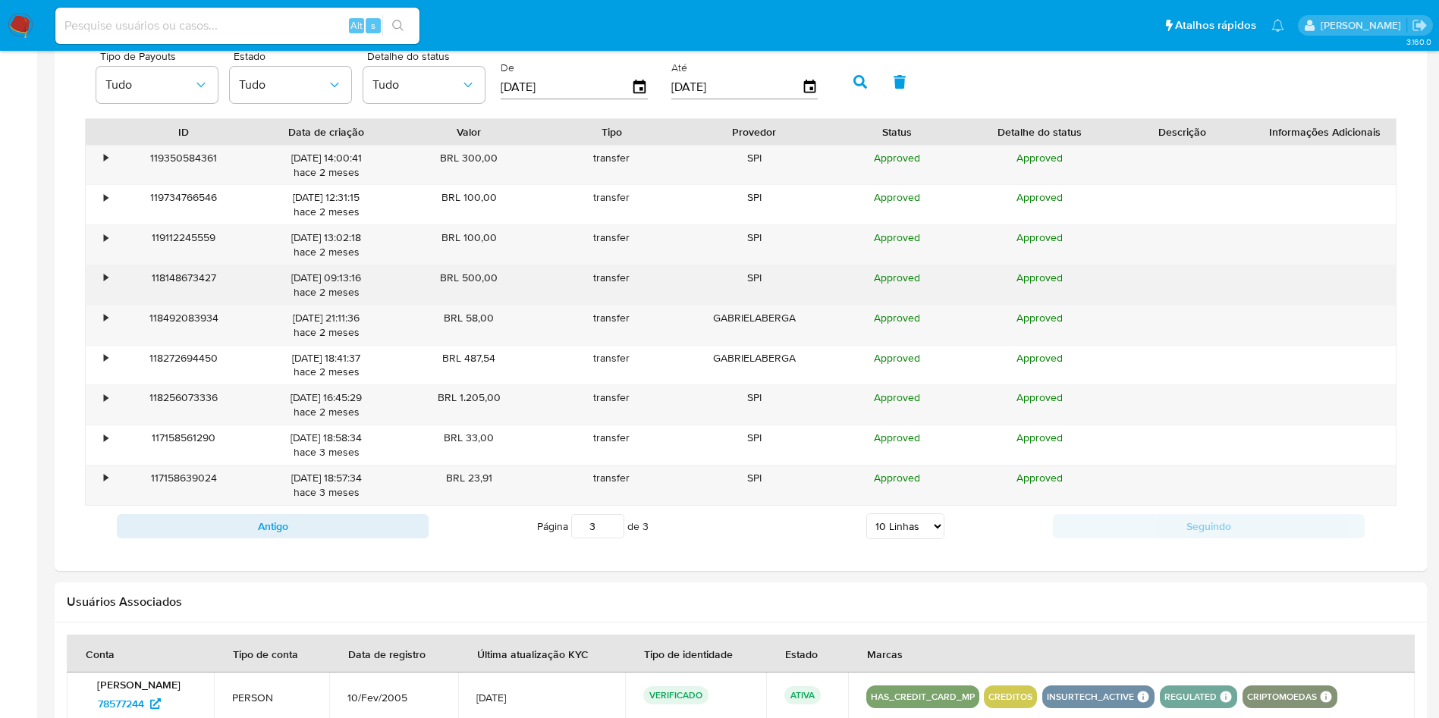
click at [102, 281] on div "•" at bounding box center [99, 284] width 27 height 39
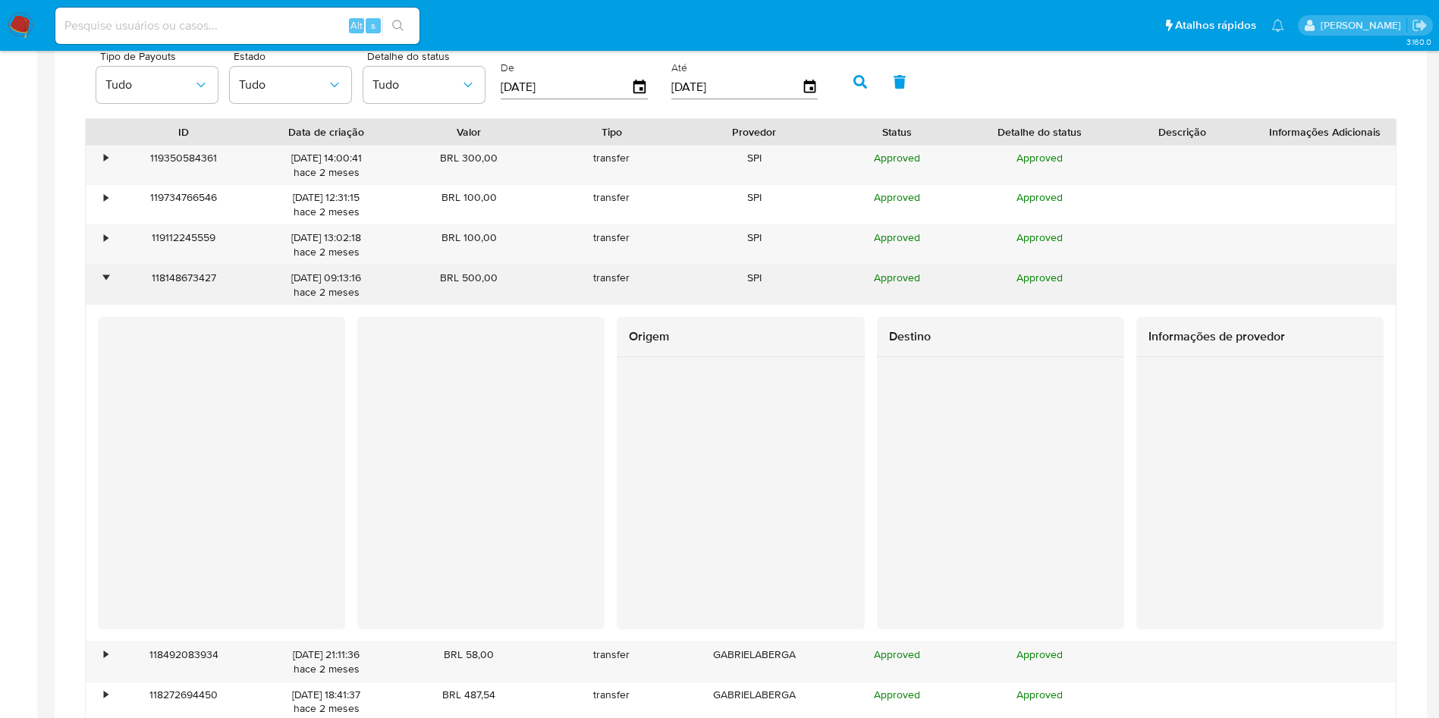
click at [102, 281] on div "•" at bounding box center [99, 284] width 27 height 39
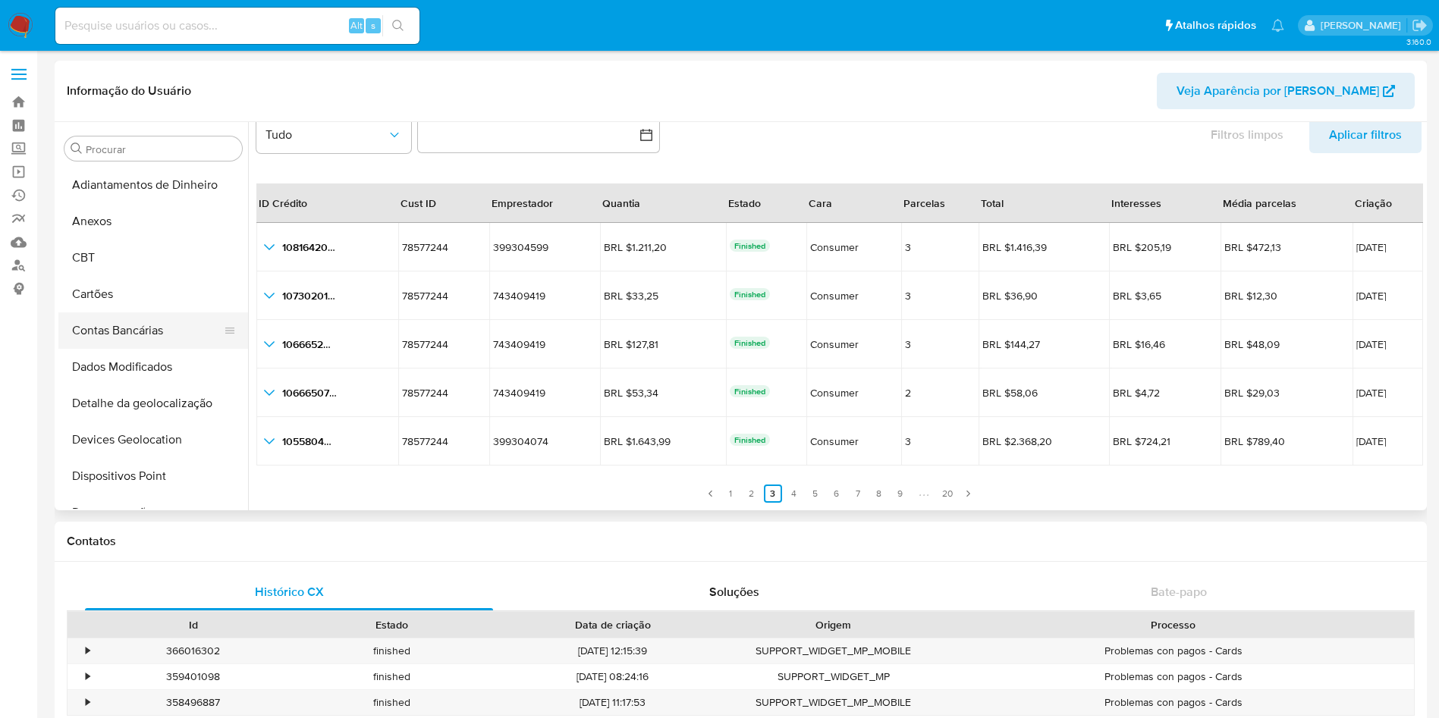
scroll to position [114, 0]
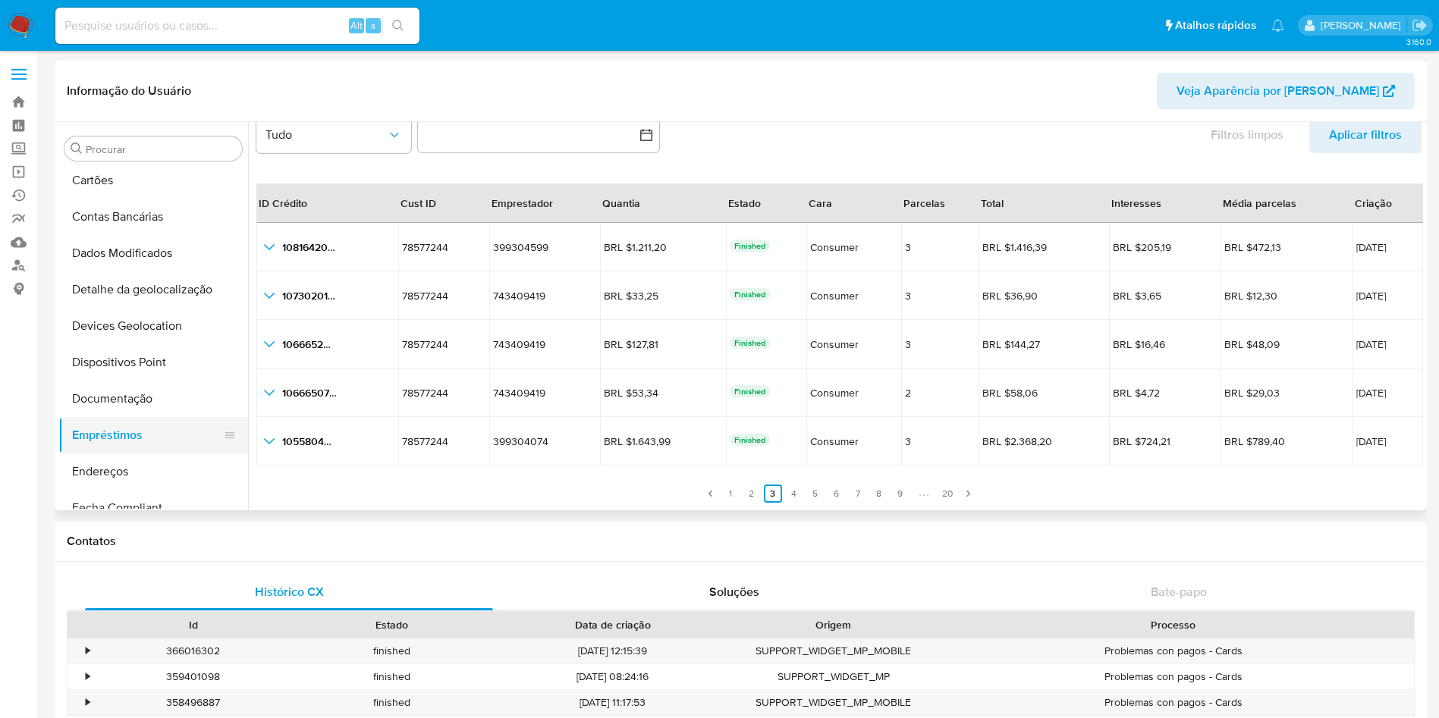
click at [154, 417] on button "Empréstimos" at bounding box center [147, 435] width 178 height 36
click at [150, 396] on button "Documentação" at bounding box center [147, 399] width 178 height 36
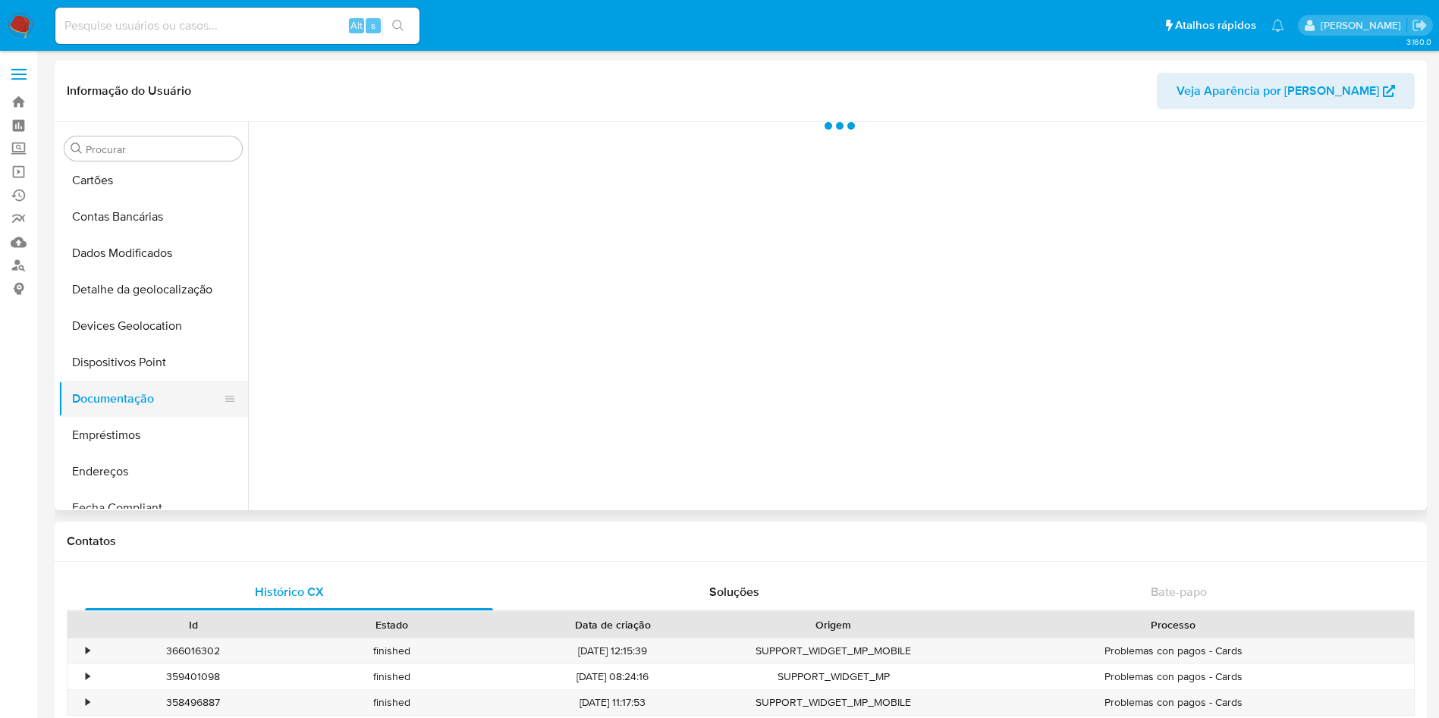
scroll to position [0, 0]
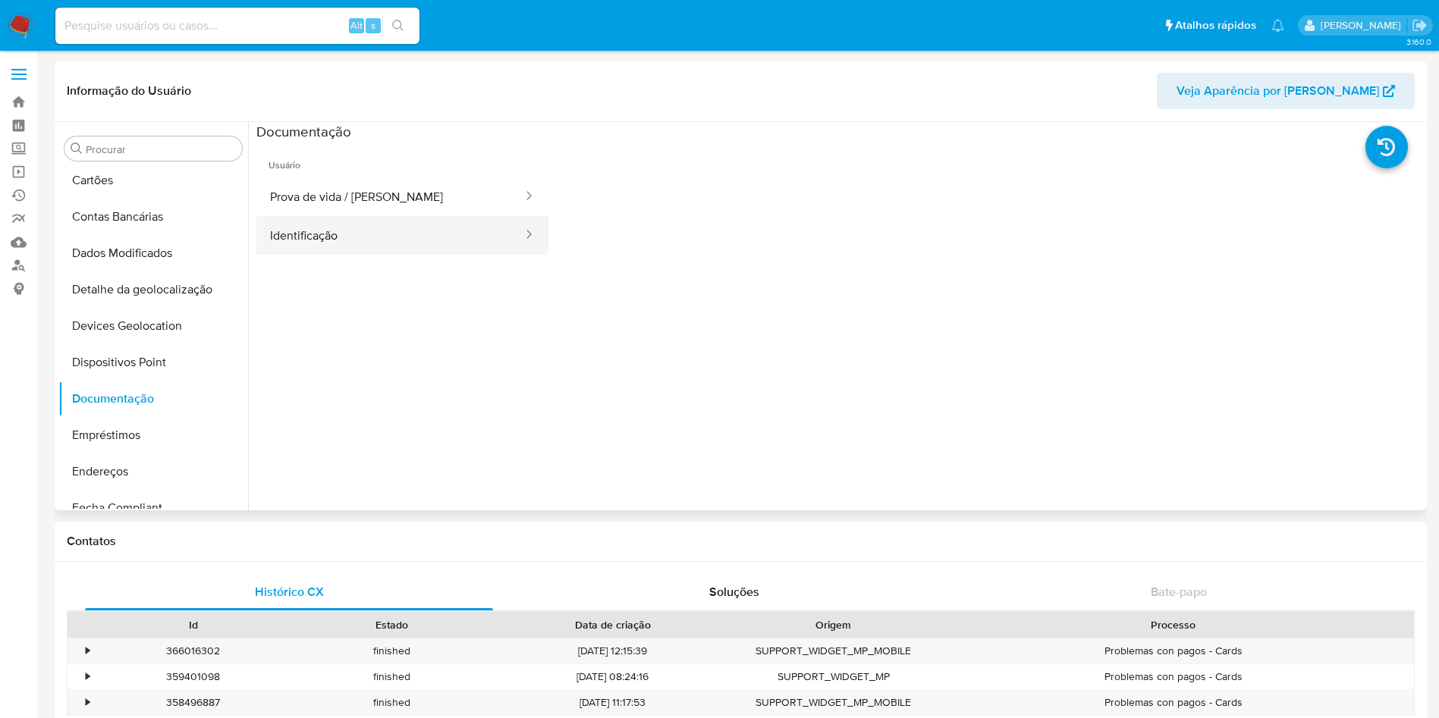
click at [378, 225] on button "Identificação" at bounding box center [390, 235] width 268 height 39
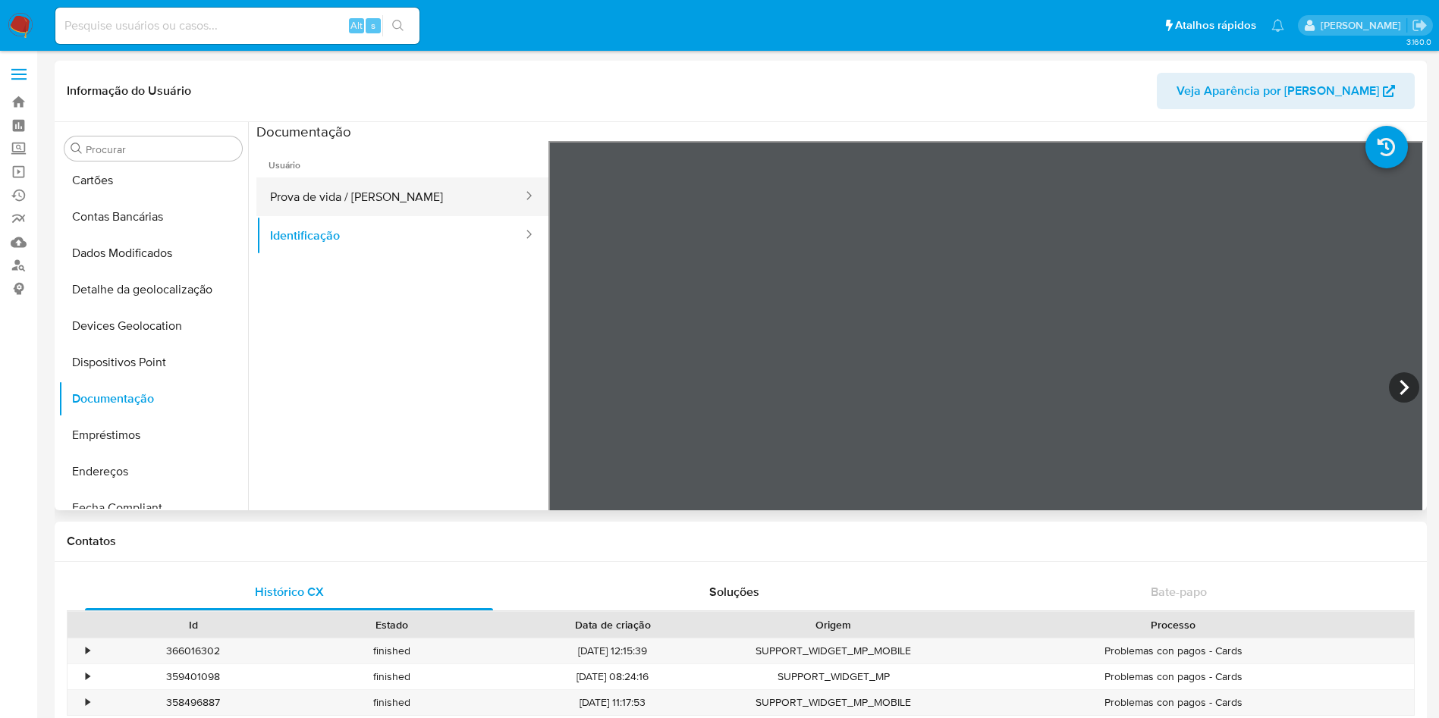
click at [341, 186] on button "Prova de vida / [PERSON_NAME]" at bounding box center [390, 197] width 268 height 39
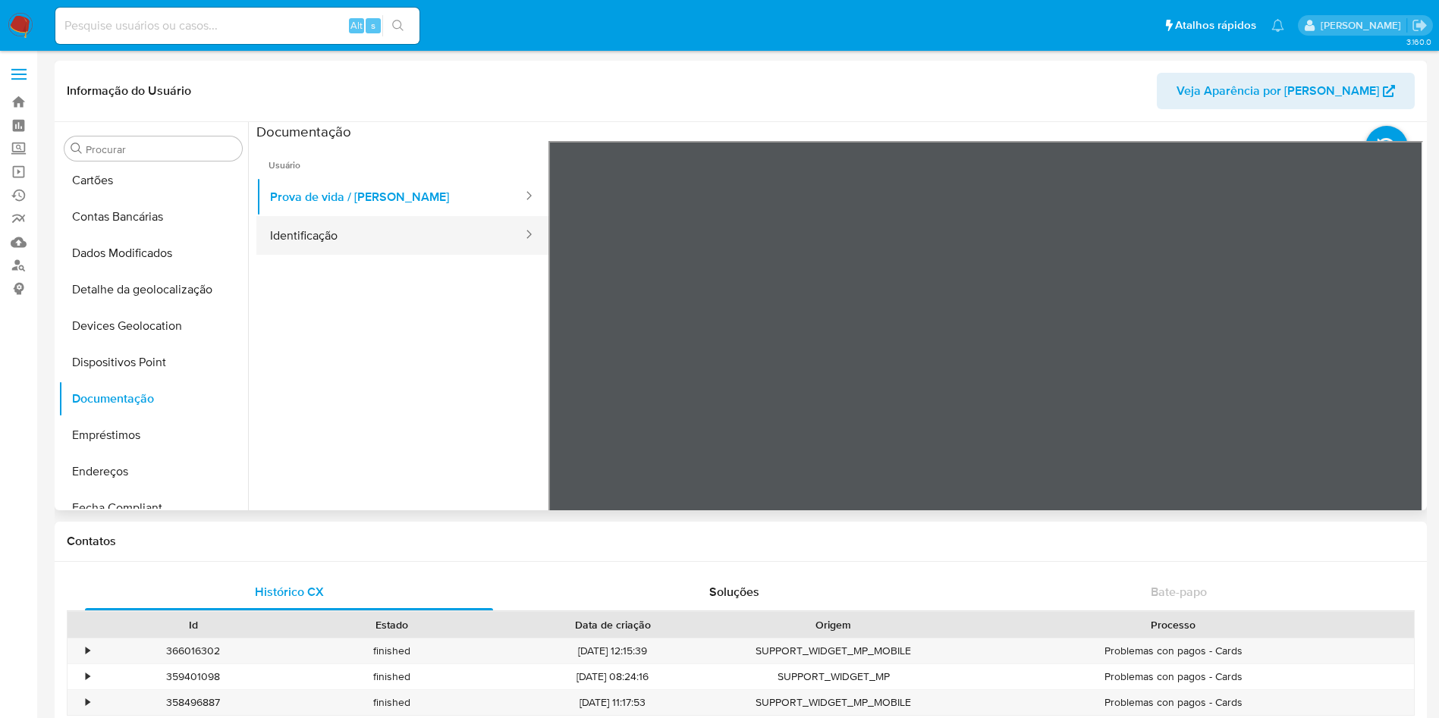
click at [353, 244] on button "Identificação" at bounding box center [390, 235] width 268 height 39
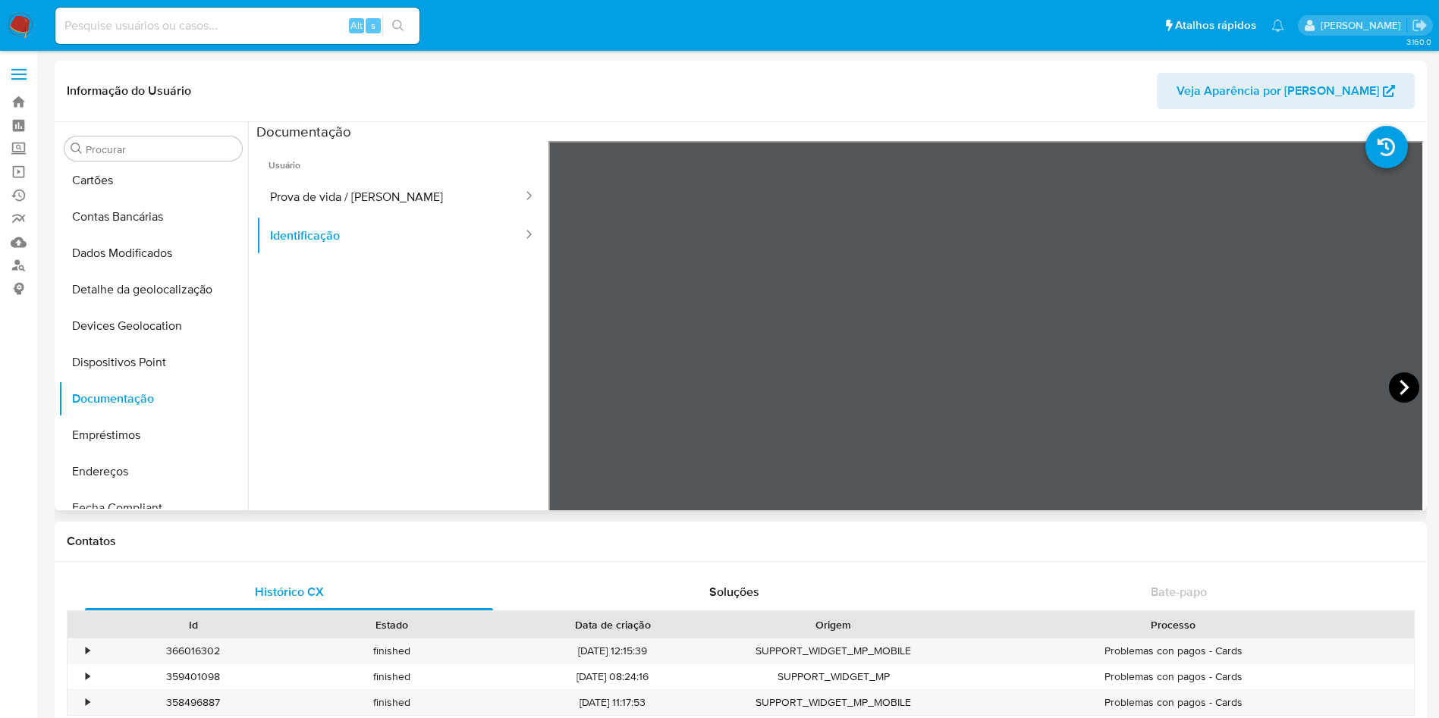
click at [1394, 391] on icon at bounding box center [1404, 387] width 30 height 30
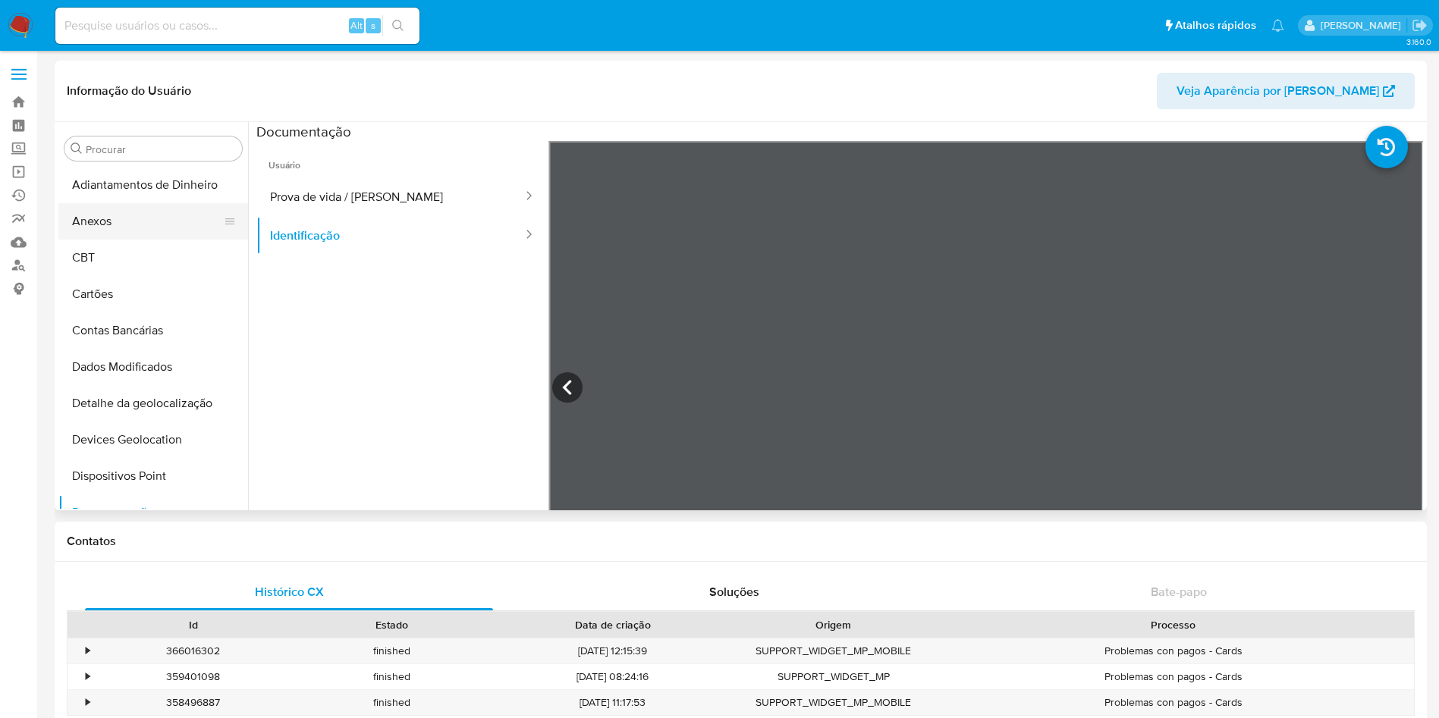
click at [138, 218] on button "Anexos" at bounding box center [147, 221] width 178 height 36
